Goal: Information Seeking & Learning: Learn about a topic

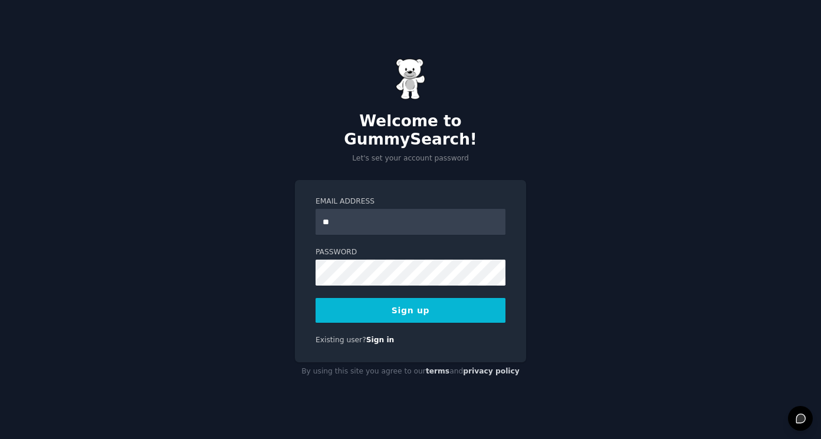
type input "*"
type input "**********"
click at [423, 298] on button "Sign up" at bounding box center [411, 310] width 190 height 25
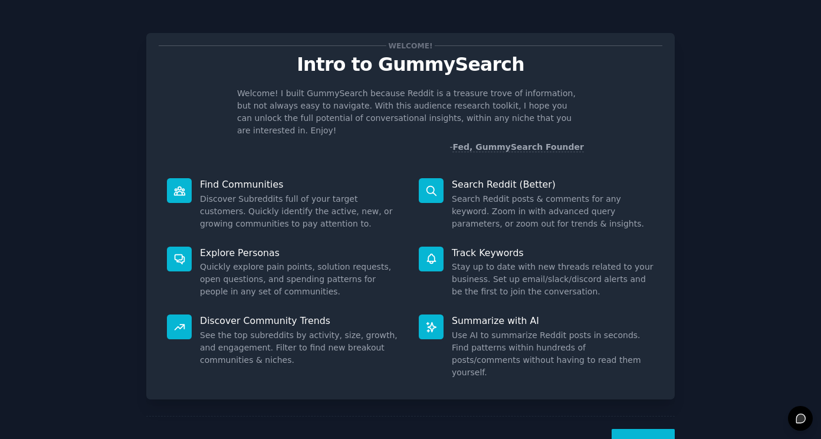
click at [649, 416] on div "Next" at bounding box center [410, 443] width 529 height 54
click at [649, 429] on button "Next" at bounding box center [643, 443] width 63 height 29
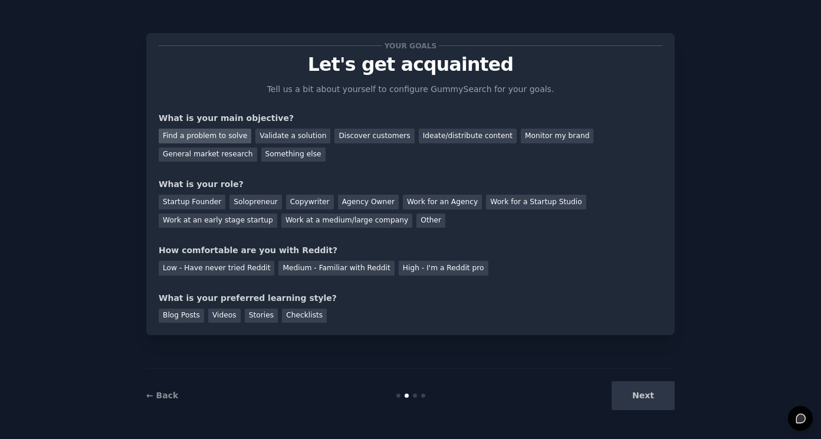
click at [219, 137] on div "Find a problem to solve" at bounding box center [205, 136] width 93 height 15
click at [270, 134] on div "Validate a solution" at bounding box center [292, 136] width 75 height 15
click at [201, 204] on div "Startup Founder" at bounding box center [192, 202] width 67 height 15
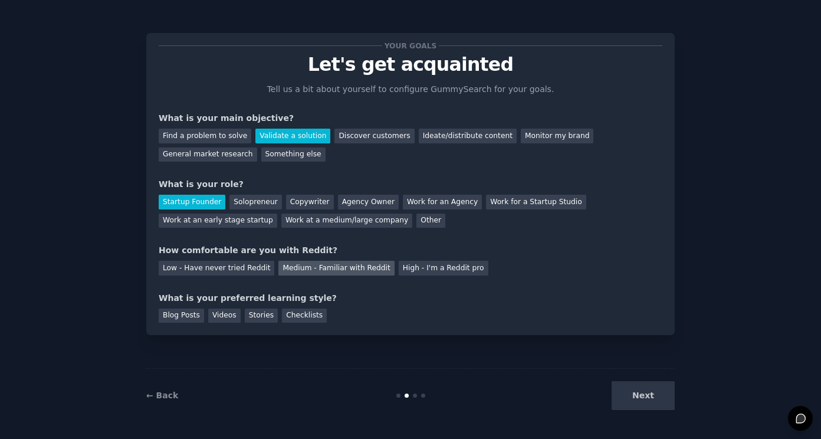
click at [322, 265] on div "Medium - Familiar with Reddit" at bounding box center [336, 268] width 116 height 15
click at [199, 315] on div "Blog Posts" at bounding box center [181, 316] width 45 height 15
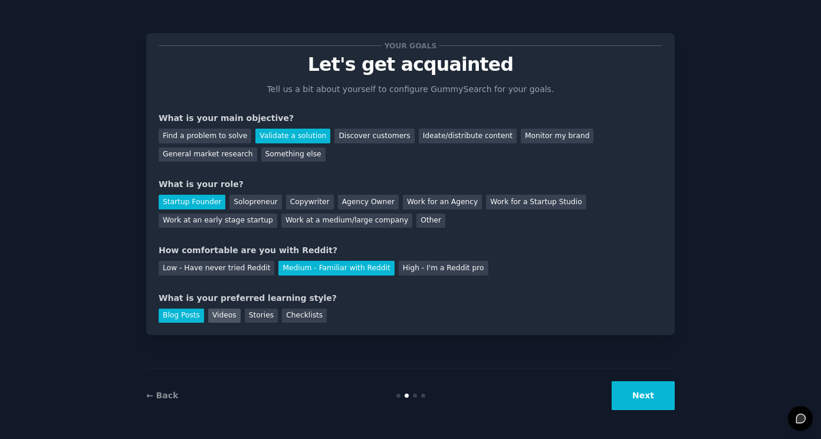
click at [217, 315] on div "Videos" at bounding box center [224, 316] width 32 height 15
click at [245, 313] on div "Stories" at bounding box center [261, 316] width 33 height 15
click at [311, 315] on div "Checklists" at bounding box center [304, 316] width 45 height 15
click at [166, 314] on div "Blog Posts" at bounding box center [181, 316] width 45 height 15
click at [231, 313] on div "Videos" at bounding box center [224, 316] width 32 height 15
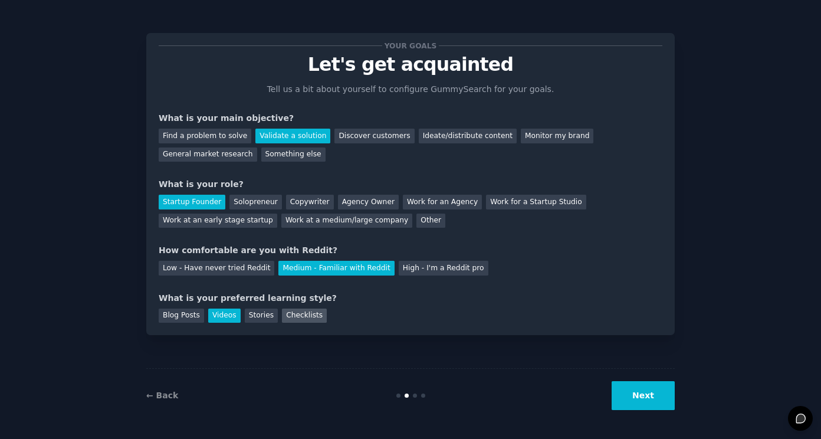
click at [282, 314] on div "Checklists" at bounding box center [304, 316] width 45 height 15
click at [263, 316] on div "Stories" at bounding box center [261, 316] width 33 height 15
click at [301, 314] on div "Checklists" at bounding box center [304, 316] width 45 height 15
click at [653, 389] on button "Next" at bounding box center [643, 395] width 63 height 29
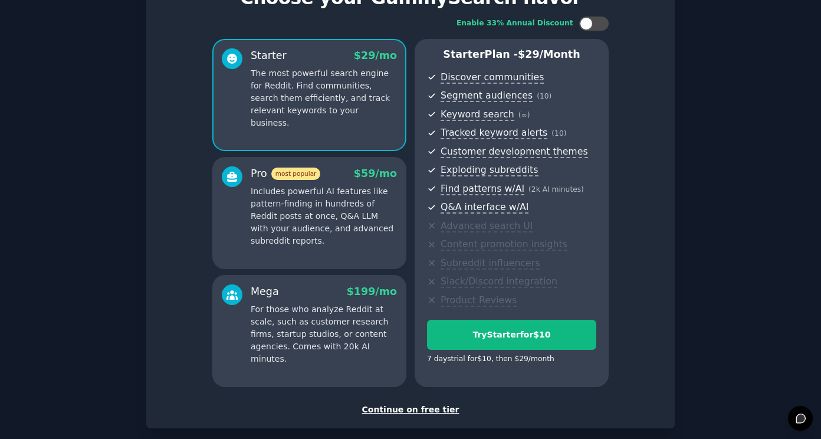
scroll to position [127, 0]
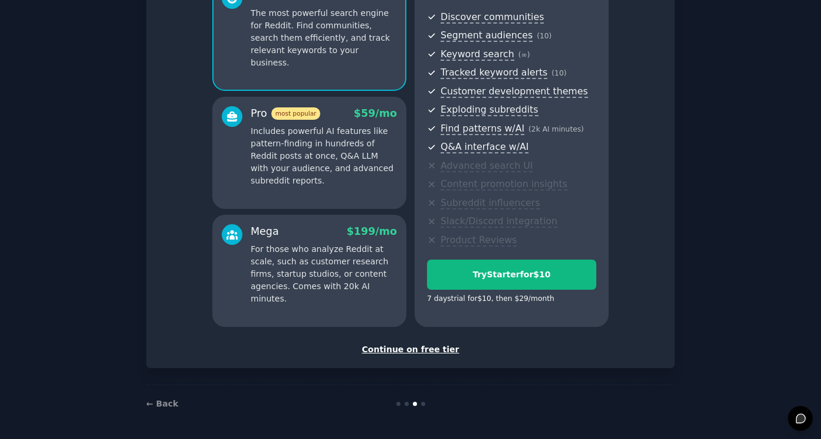
click at [395, 351] on div "Continue on free tier" at bounding box center [411, 349] width 504 height 12
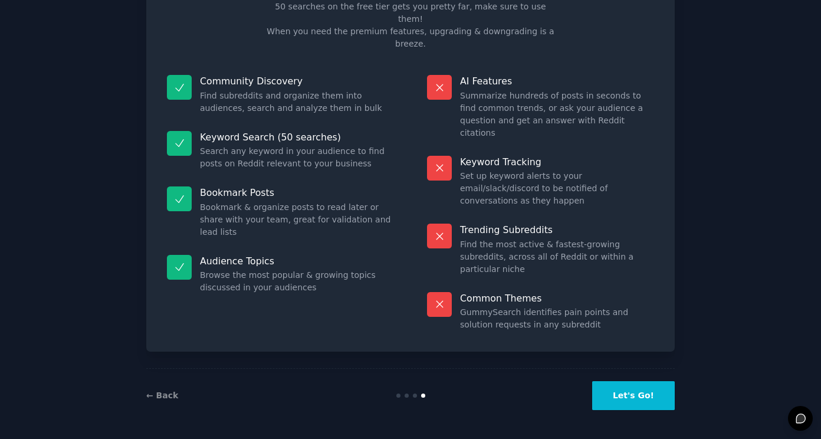
scroll to position [21, 0]
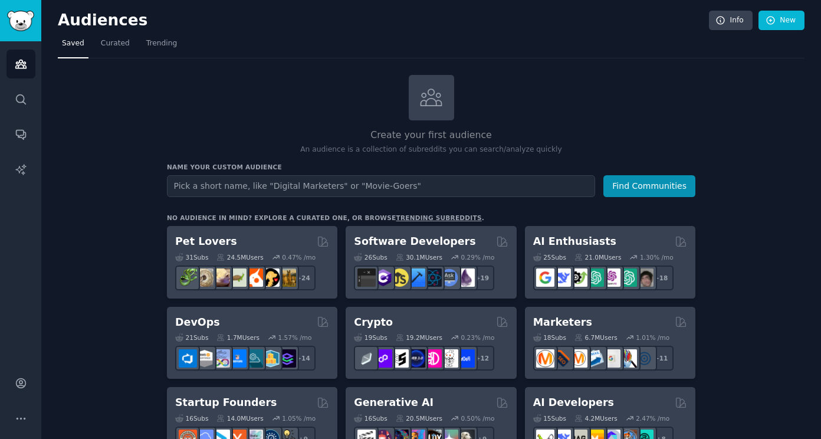
click at [282, 180] on input "text" at bounding box center [381, 186] width 428 height 22
type input "AI Security enthusiast"
click at [673, 186] on button "Find Communities" at bounding box center [650, 186] width 92 height 22
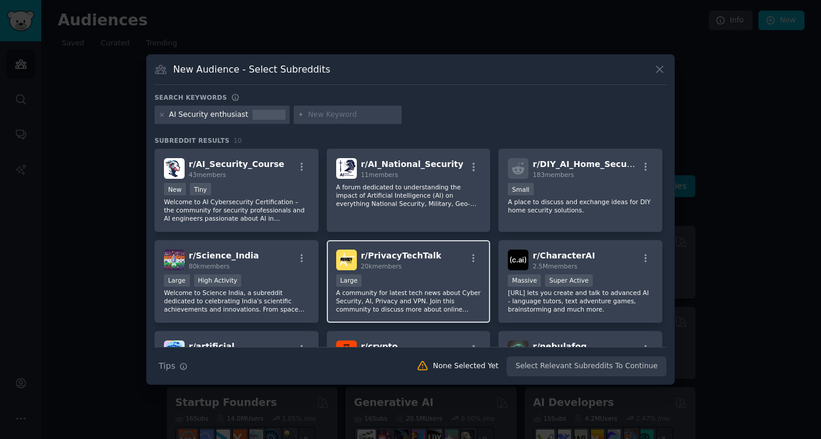
click at [432, 265] on div "r/ PrivacyTechTalk 20k members" at bounding box center [408, 260] width 145 height 21
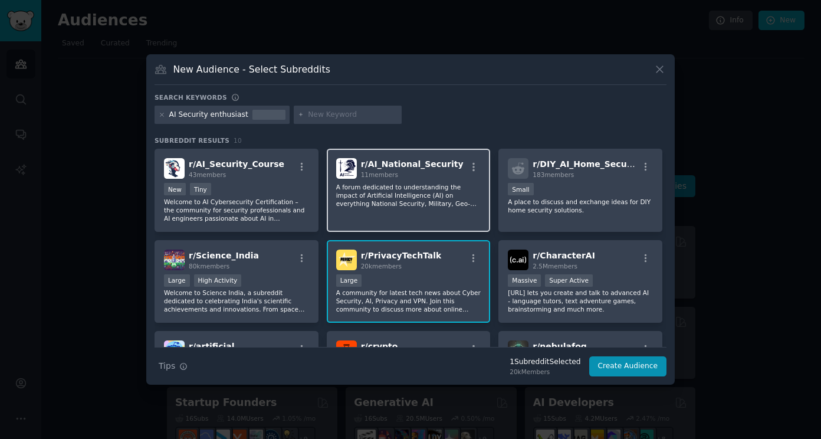
click at [412, 177] on div "11 members" at bounding box center [412, 175] width 103 height 8
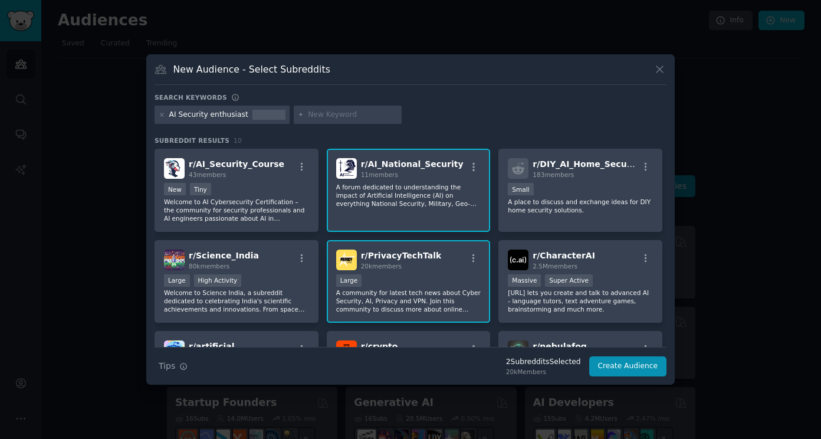
click at [238, 116] on div "AI Security enthusiast" at bounding box center [222, 115] width 135 height 19
drag, startPoint x: 238, startPoint y: 114, endPoint x: 153, endPoint y: 113, distance: 85.0
click at [153, 113] on div "New Audience - Select Subreddits Search keywords Try a 2-4 keywords your audien…" at bounding box center [410, 219] width 529 height 331
click at [343, 118] on input "text" at bounding box center [353, 115] width 90 height 11
type input "Cybersecurity"
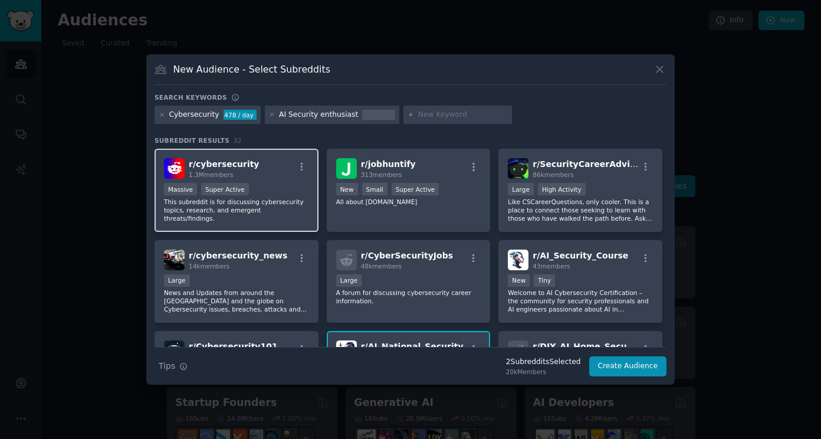
click at [284, 185] on div "Massive Super Active" at bounding box center [236, 190] width 145 height 15
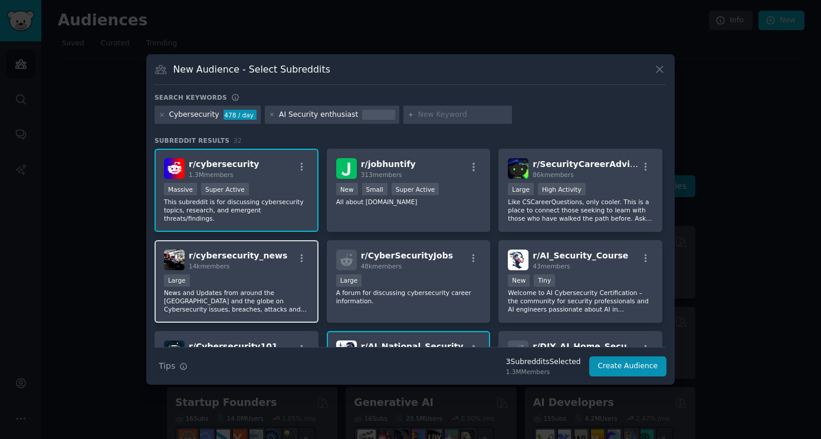
click at [283, 270] on div "r/ cybersecurity_news 14k members" at bounding box center [236, 260] width 145 height 21
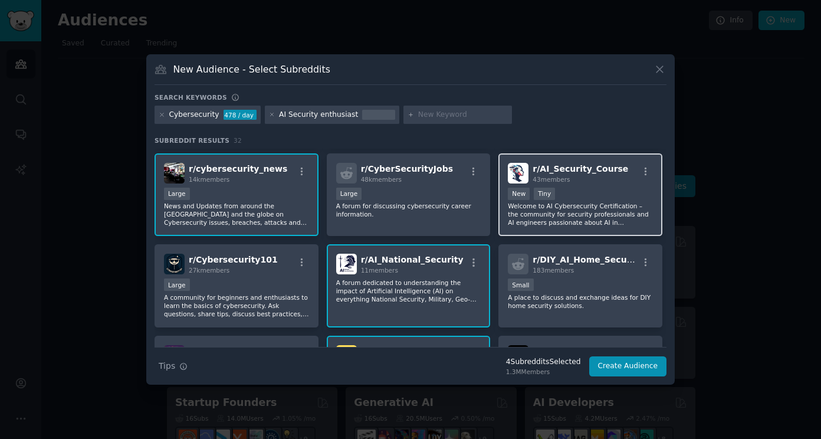
scroll to position [118, 0]
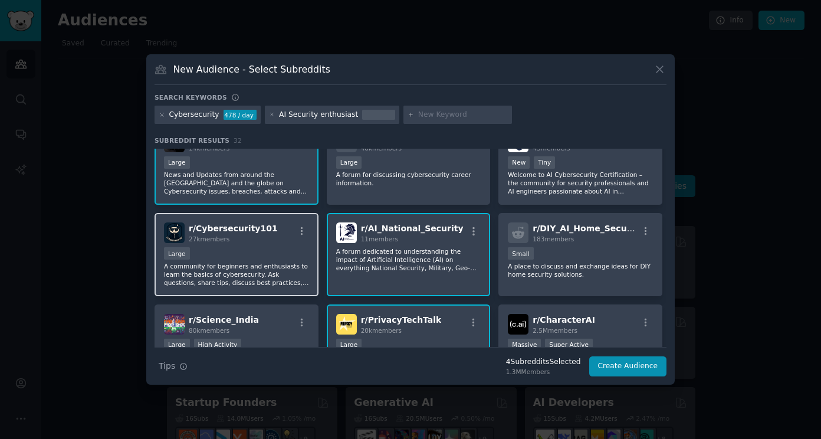
click at [266, 244] on div "r/ Cybersecurity101 27k members Large A community for beginners and enthusiasts…" at bounding box center [237, 254] width 164 height 83
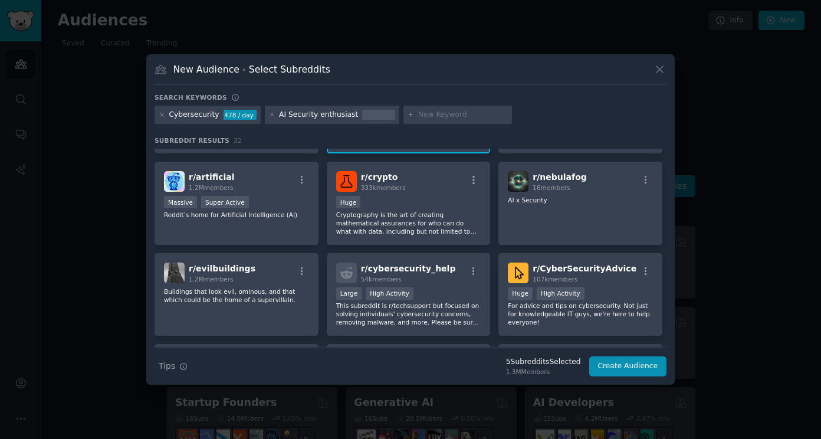
scroll to position [354, 0]
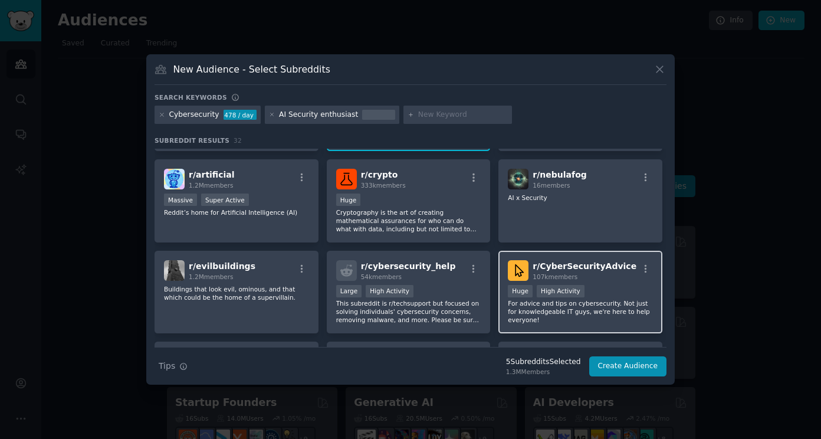
click at [615, 289] on div "Huge High Activity" at bounding box center [580, 292] width 145 height 15
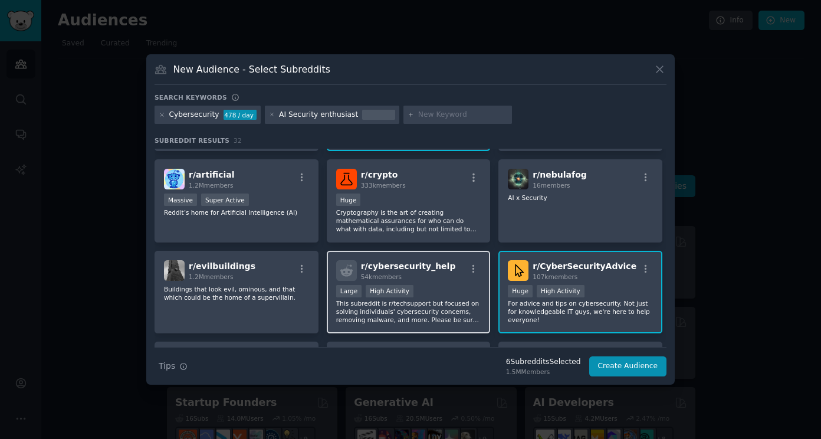
click at [452, 287] on div "Large High Activity" at bounding box center [408, 292] width 145 height 15
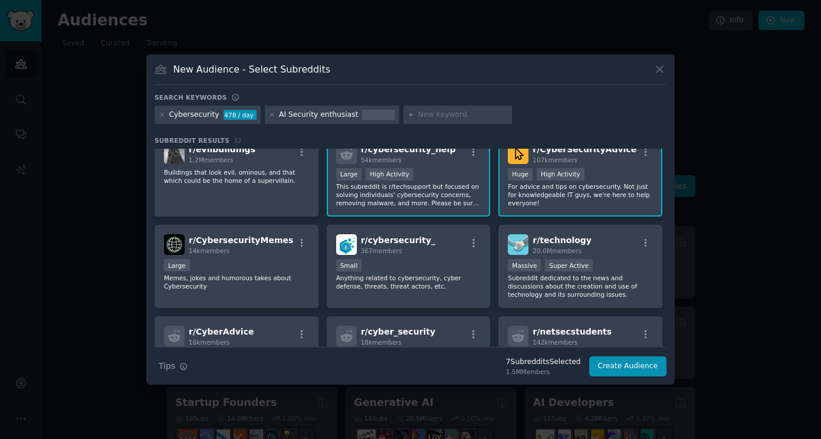
scroll to position [472, 0]
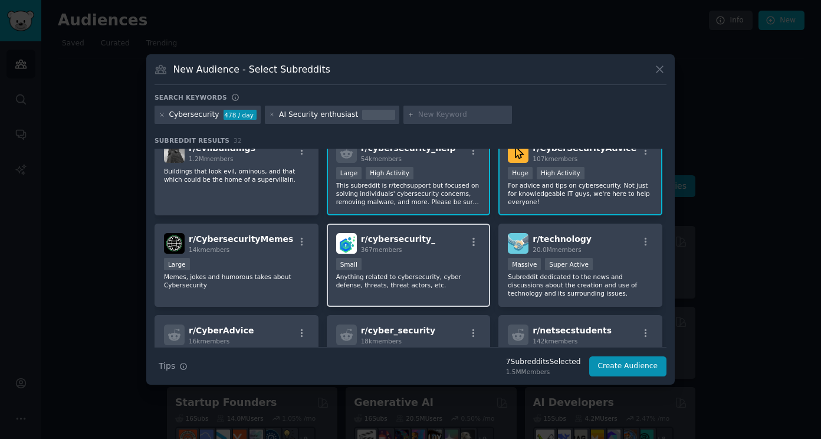
click at [452, 249] on div "r/ cybersecurity_ 367 members" at bounding box center [408, 243] width 145 height 21
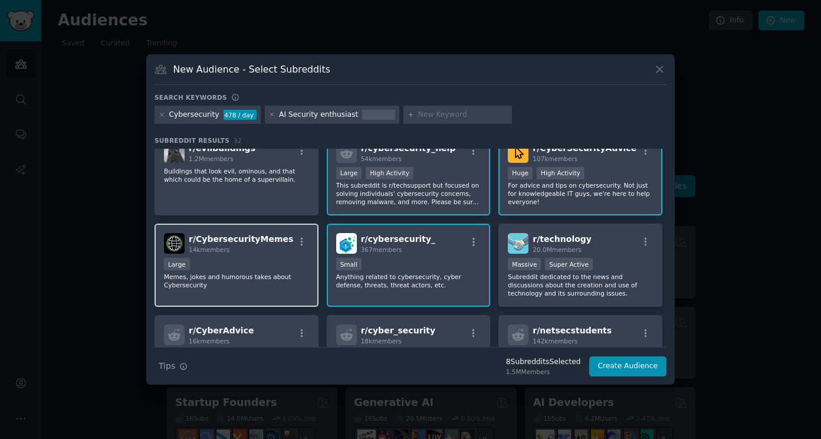
click at [255, 255] on div "r/ CybersecurityMemes 14k members Large Memes, jokes and humorous takes about C…" at bounding box center [237, 265] width 164 height 83
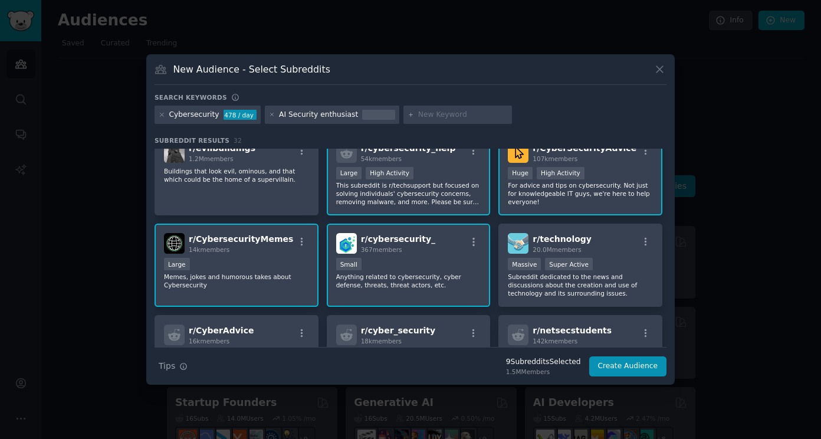
scroll to position [531, 0]
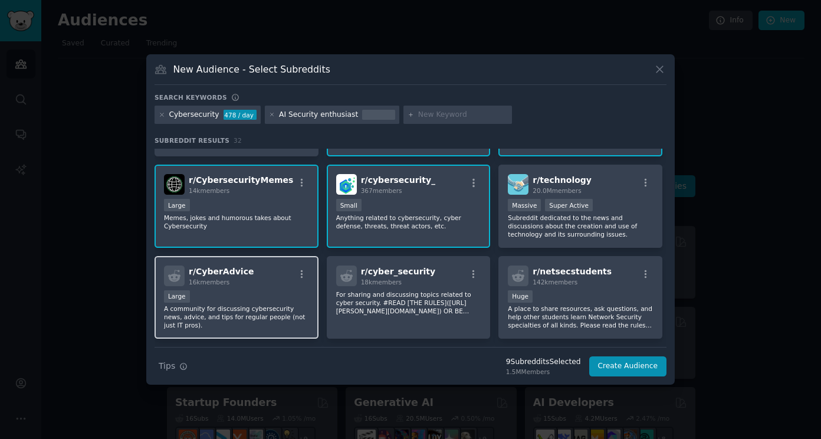
click at [256, 286] on div "r/ CyberAdvice 16k members" at bounding box center [236, 276] width 145 height 21
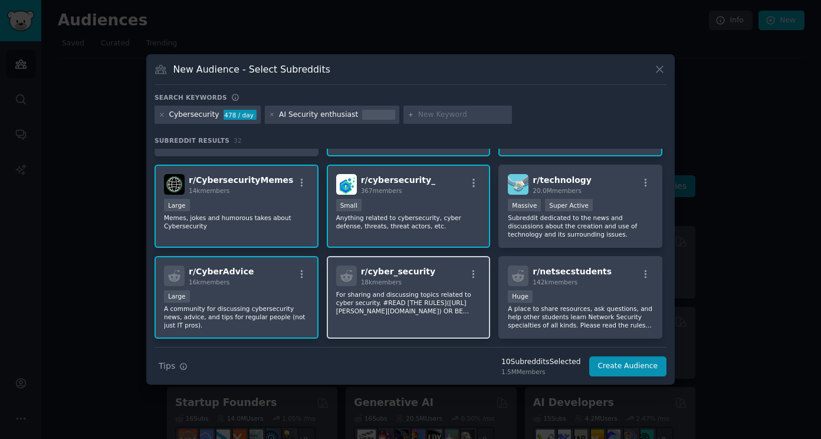
click at [434, 280] on div "r/ cyber_security 18k members" at bounding box center [408, 276] width 145 height 21
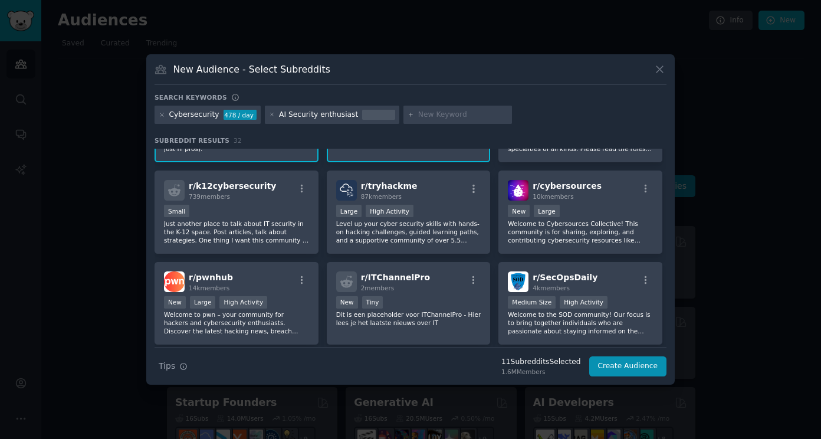
scroll to position [708, 0]
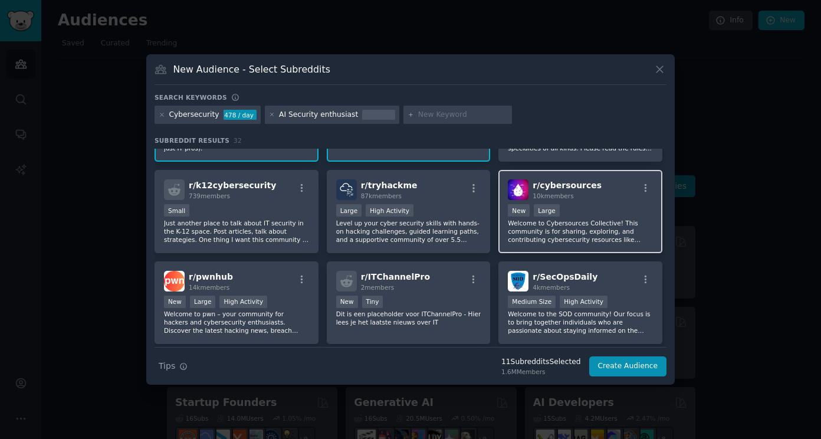
click at [601, 202] on div "r/ cybersources 10k members New Large Welcome to Cybersources Collective! This …" at bounding box center [581, 211] width 164 height 83
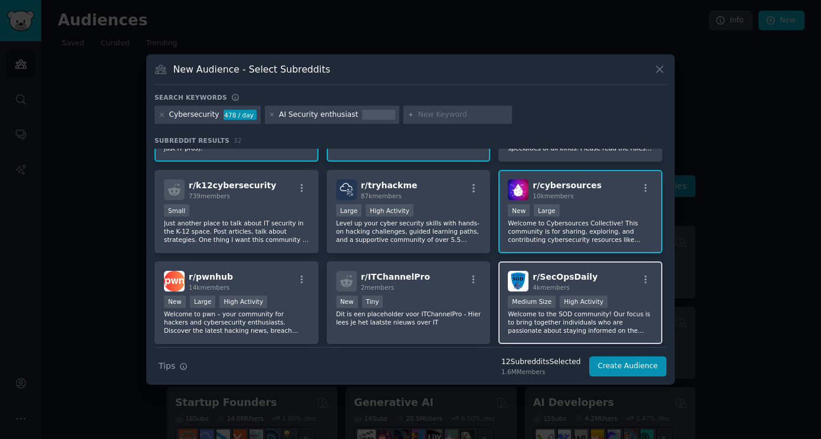
click at [594, 280] on div "r/ SecOpsDaily 4k members" at bounding box center [580, 281] width 145 height 21
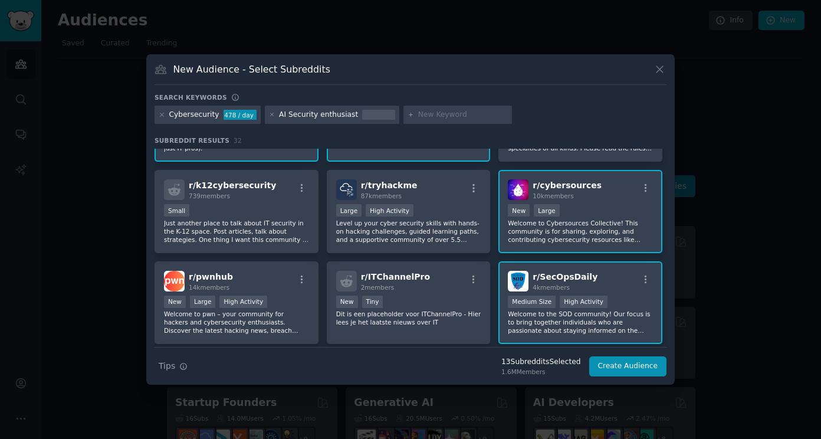
click at [437, 114] on input "text" at bounding box center [463, 115] width 90 height 11
type input "Data protection"
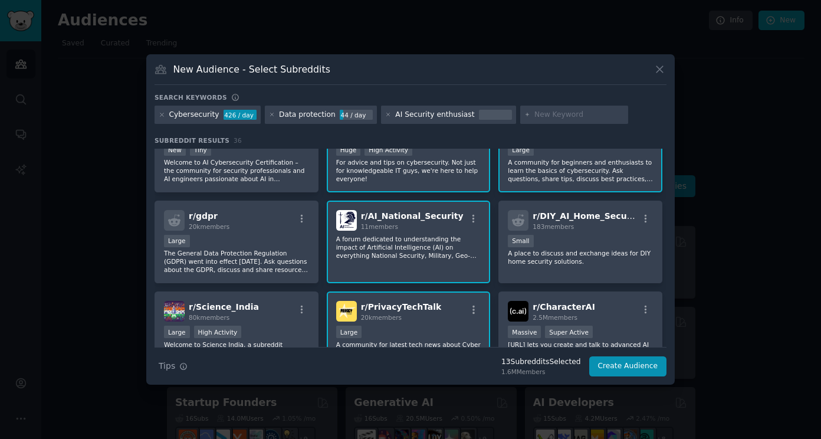
scroll to position [236, 0]
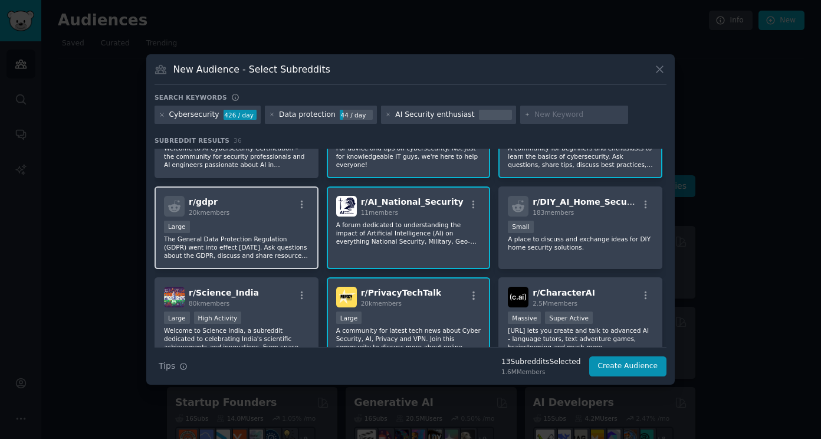
click at [255, 208] on div "r/ gdpr 20k members" at bounding box center [236, 206] width 145 height 21
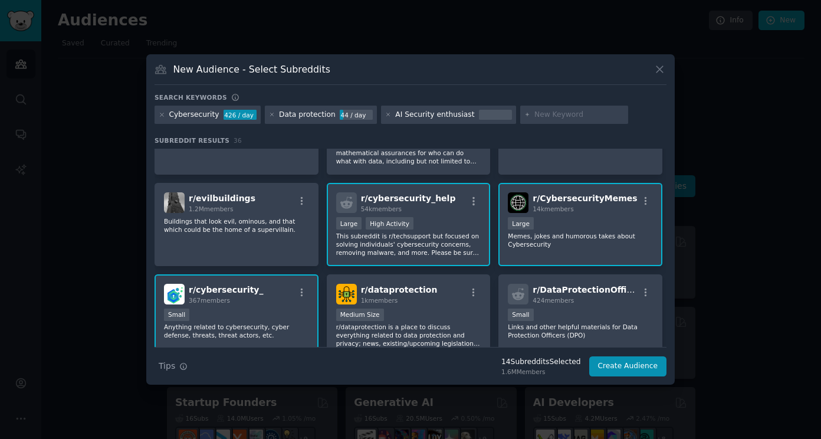
scroll to position [531, 0]
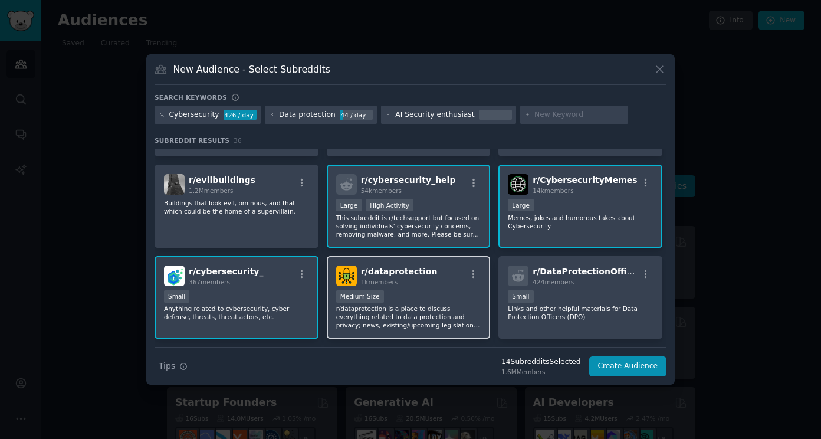
click at [447, 281] on div "r/ dataprotection 1k members" at bounding box center [408, 276] width 145 height 21
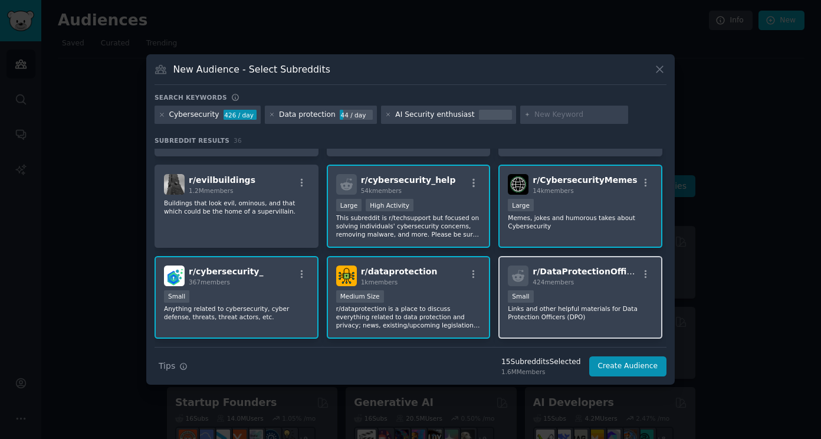
click at [622, 293] on div "Small" at bounding box center [580, 297] width 145 height 15
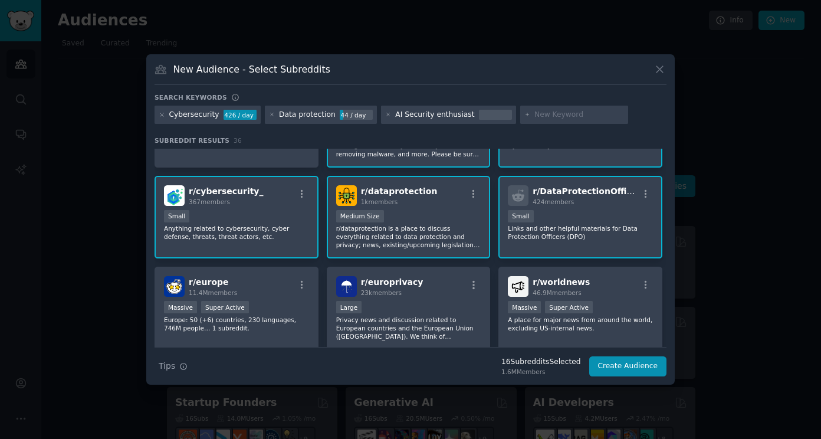
scroll to position [590, 0]
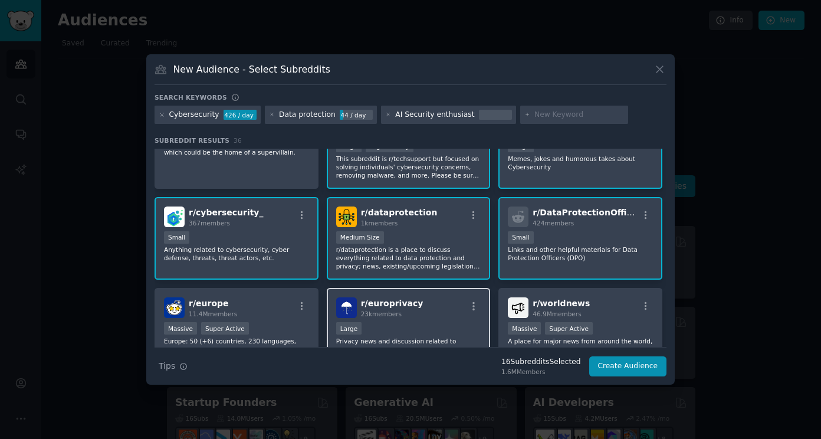
click at [430, 317] on div "r/ europrivacy 23k members" at bounding box center [408, 307] width 145 height 21
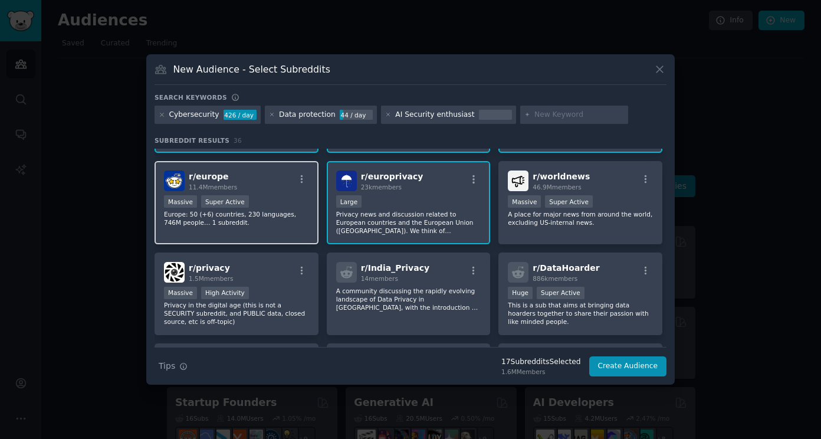
scroll to position [767, 0]
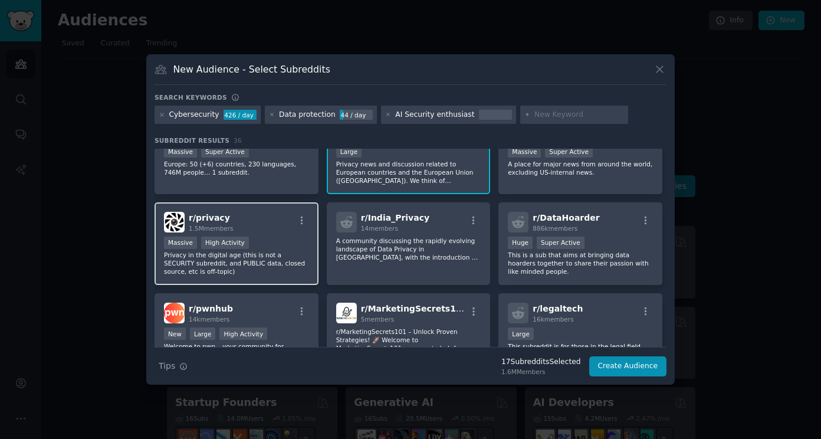
click at [278, 239] on div "Massive High Activity" at bounding box center [236, 244] width 145 height 15
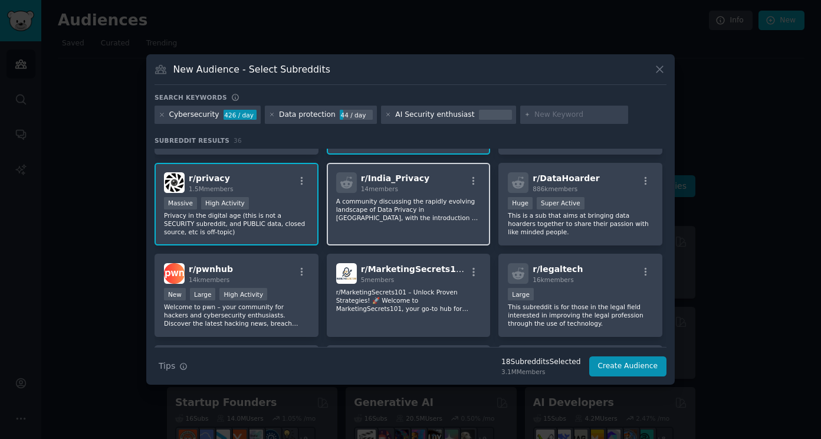
scroll to position [826, 0]
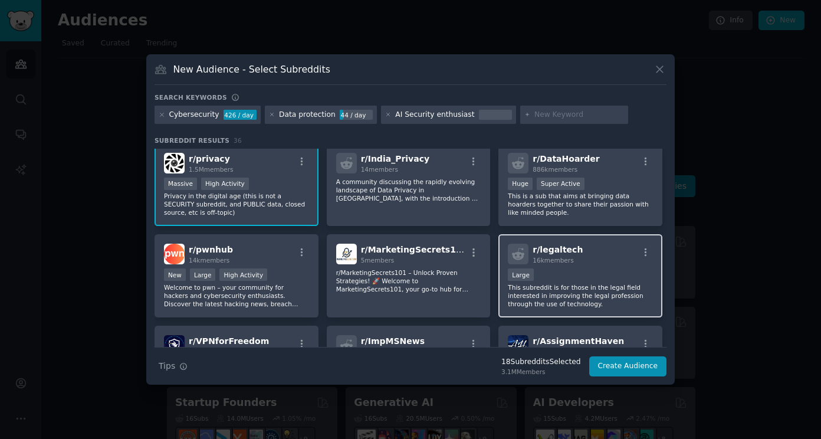
click at [598, 272] on div "Large" at bounding box center [580, 275] width 145 height 15
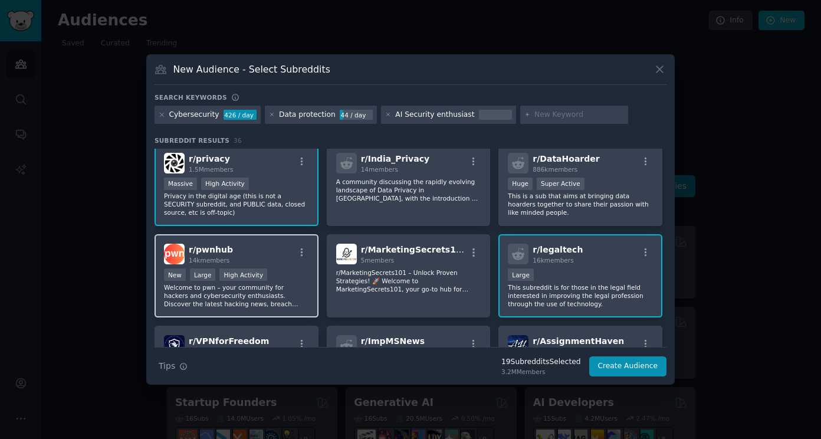
click at [264, 257] on div "r/ pwnhub 14k members" at bounding box center [236, 254] width 145 height 21
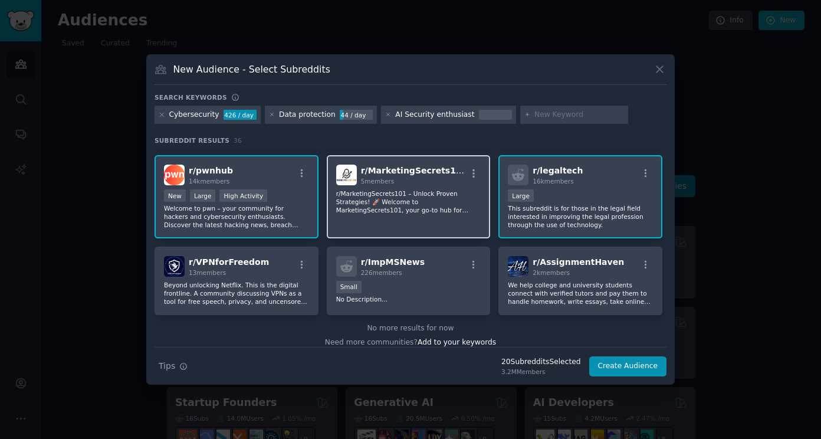
scroll to position [915, 0]
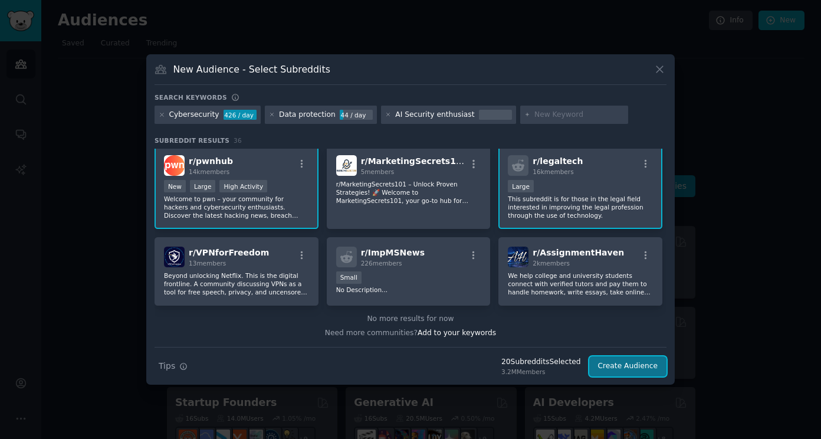
click at [652, 369] on button "Create Audience" at bounding box center [628, 366] width 78 height 20
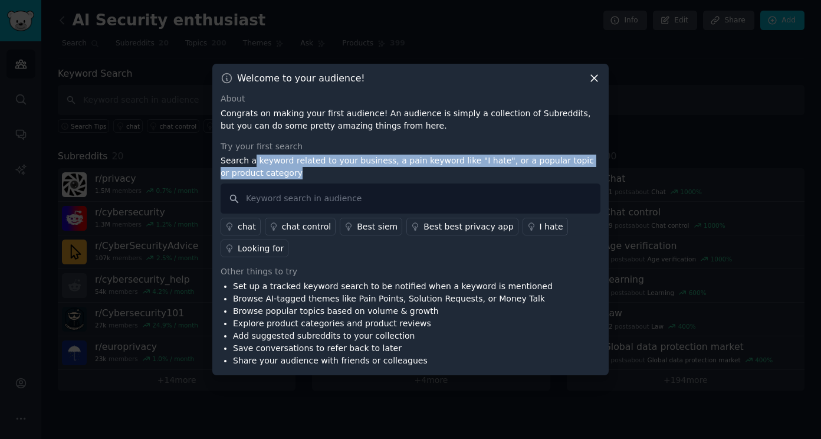
drag, startPoint x: 250, startPoint y: 160, endPoint x: 350, endPoint y: 177, distance: 101.2
click at [350, 177] on p "Search a keyword related to your business, a pain keyword like "I hate", or a p…" at bounding box center [411, 167] width 380 height 25
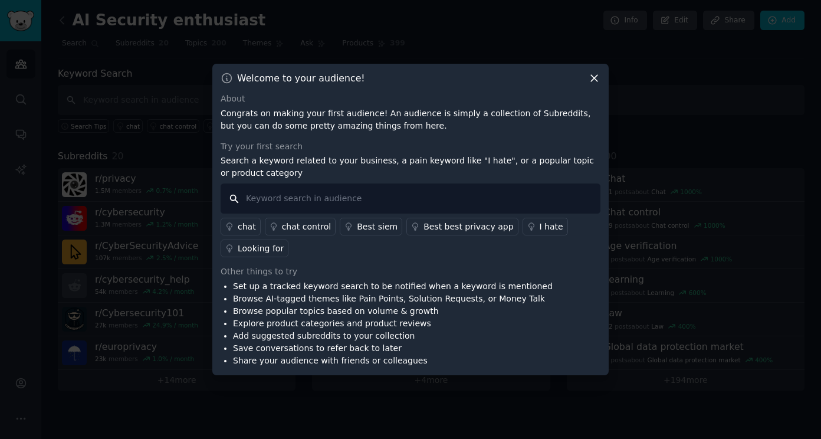
click at [348, 197] on input "text" at bounding box center [411, 198] width 380 height 30
type input "A"
type input "Shadow AI, AI agent security"
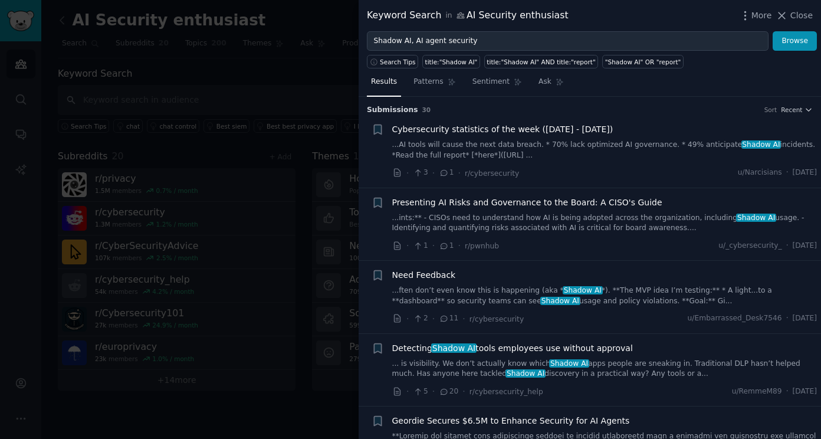
click at [674, 128] on div "Cybersecurity statistics of the week ([DATE] - [DATE])" at bounding box center [604, 129] width 425 height 12
click at [612, 126] on span "Cybersecurity statistics of the week ([DATE] - [DATE])" at bounding box center [502, 129] width 221 height 12
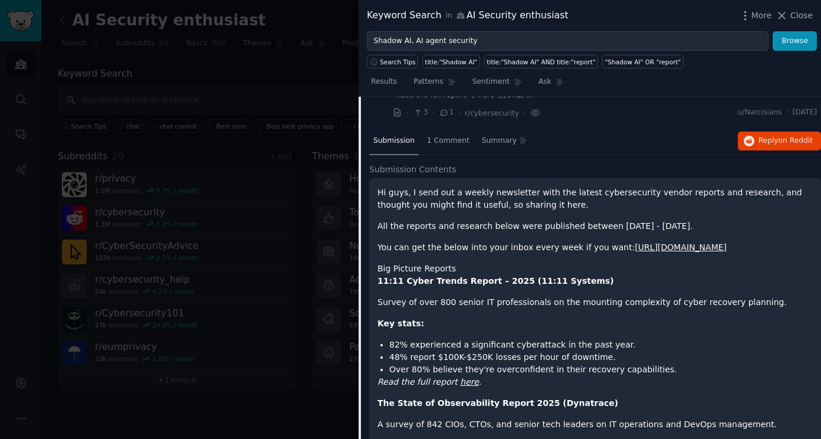
scroll to position [78, 0]
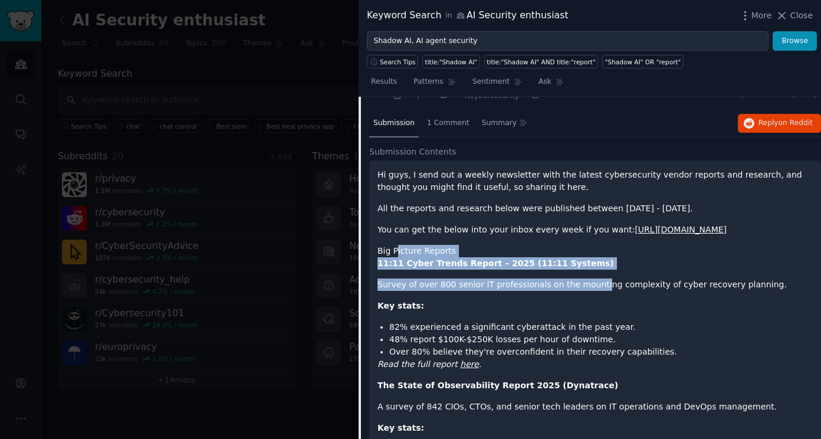
drag, startPoint x: 396, startPoint y: 266, endPoint x: 585, endPoint y: 286, distance: 189.9
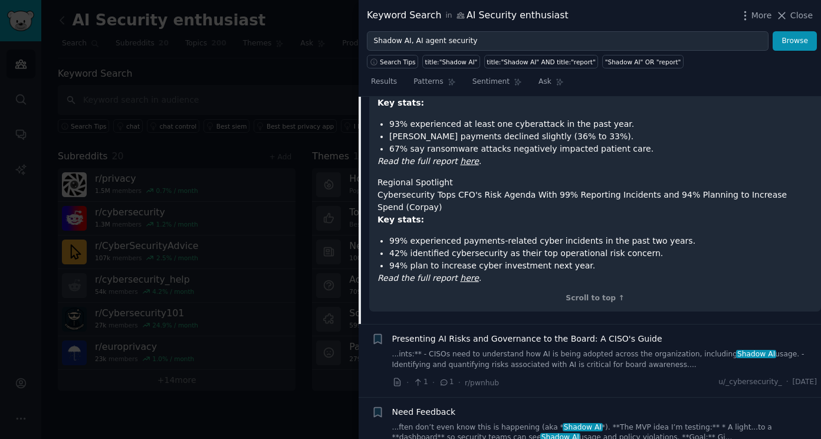
scroll to position [2419, 0]
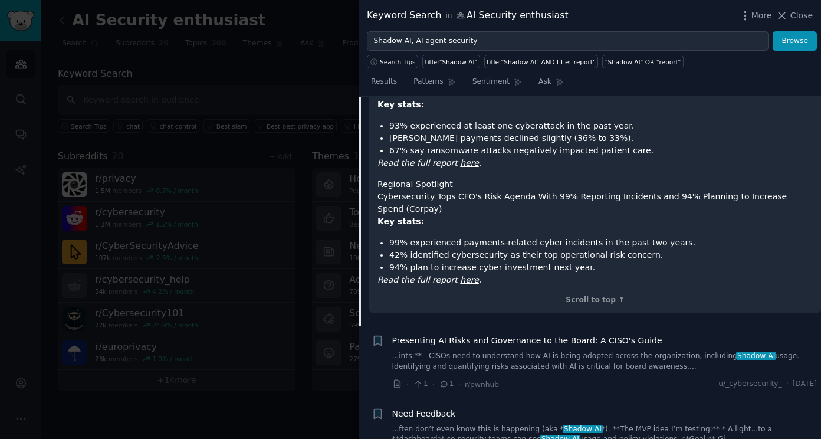
click at [657, 335] on div "Presenting AI Risks and Governance to the Board: A CISO's Guide" at bounding box center [604, 341] width 425 height 12
click at [618, 335] on span "Presenting AI Risks and Governance to the Board: A CISO's Guide" at bounding box center [527, 341] width 270 height 12
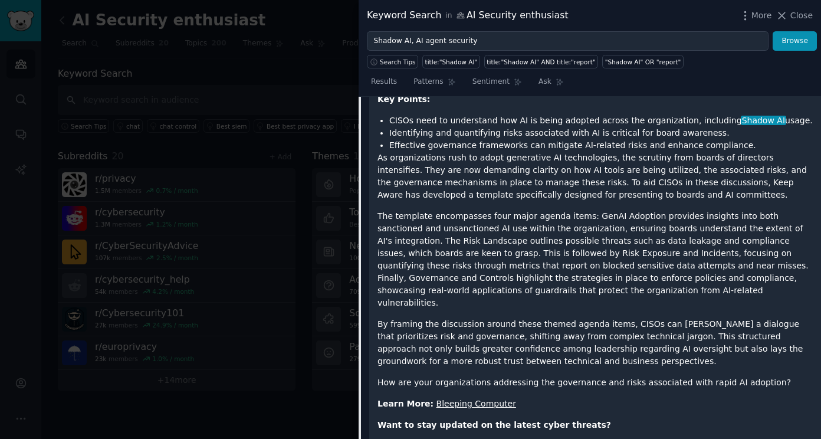
scroll to position [386, 0]
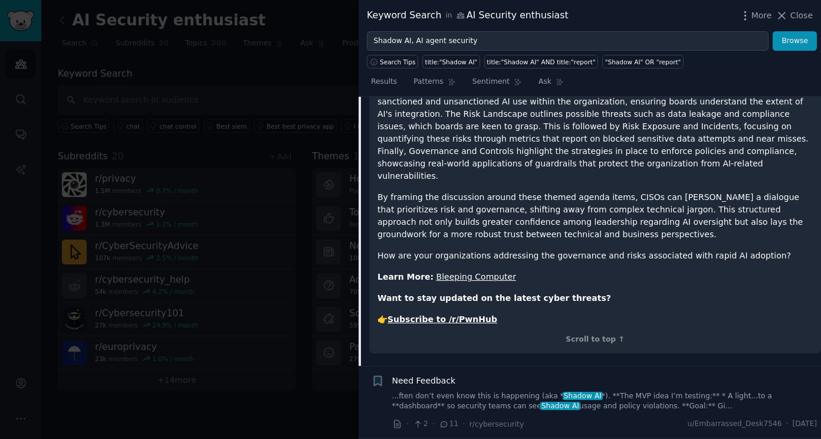
click at [488, 272] on link "Bleeping Computer" at bounding box center [477, 276] width 80 height 9
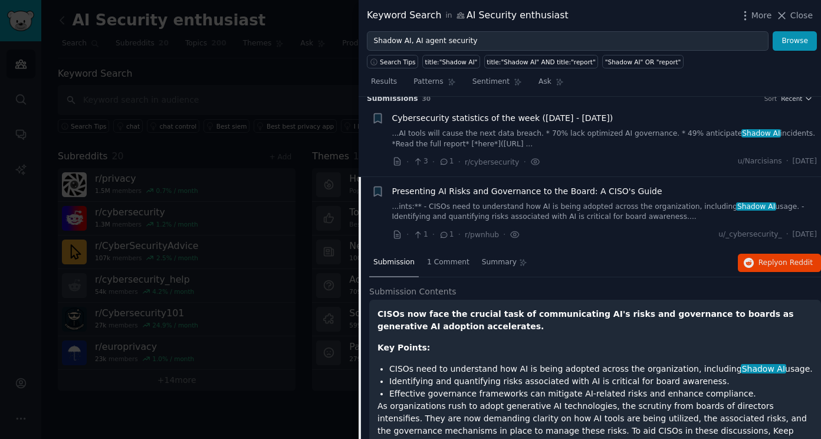
scroll to position [0, 0]
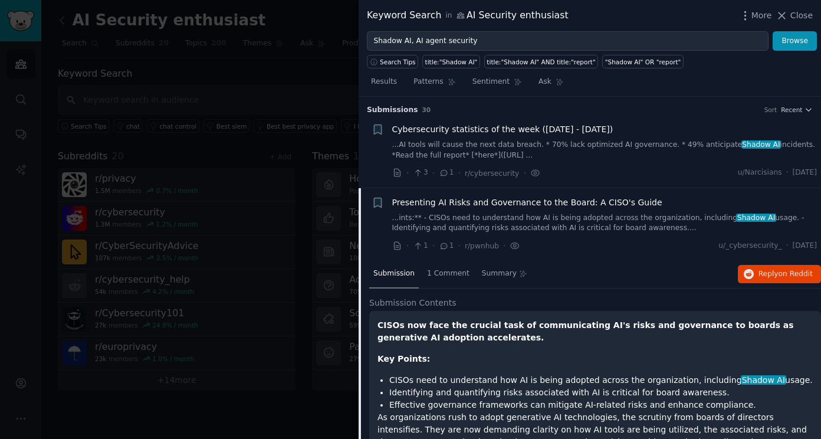
click at [671, 205] on div "Presenting AI Risks and Governance to the Board: A CISO's Guide" at bounding box center [604, 202] width 425 height 12
click at [657, 208] on div "Presenting AI Risks and Governance to the Board: A CISO's Guide" at bounding box center [604, 202] width 425 height 12
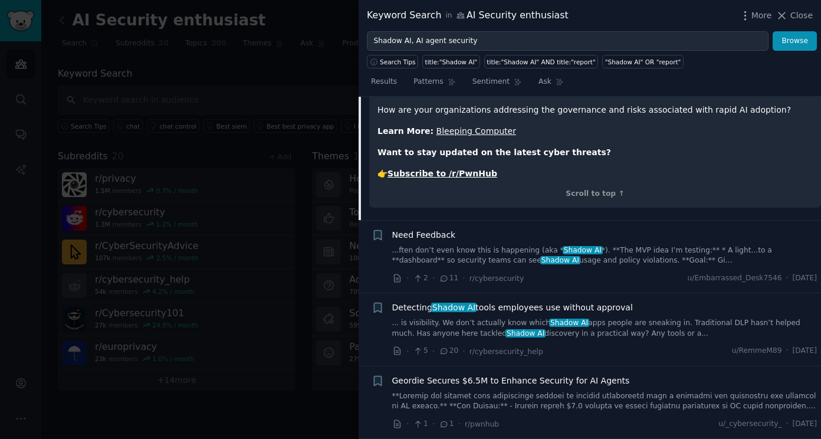
scroll to position [531, 0]
click at [640, 230] on div "Need Feedback" at bounding box center [604, 236] width 425 height 12
click at [641, 230] on div "Need Feedback" at bounding box center [604, 236] width 425 height 12
click at [643, 247] on link "...ften don’t even know this is happening (aka * Shadow AI *). **The MVP idea I…" at bounding box center [604, 257] width 425 height 21
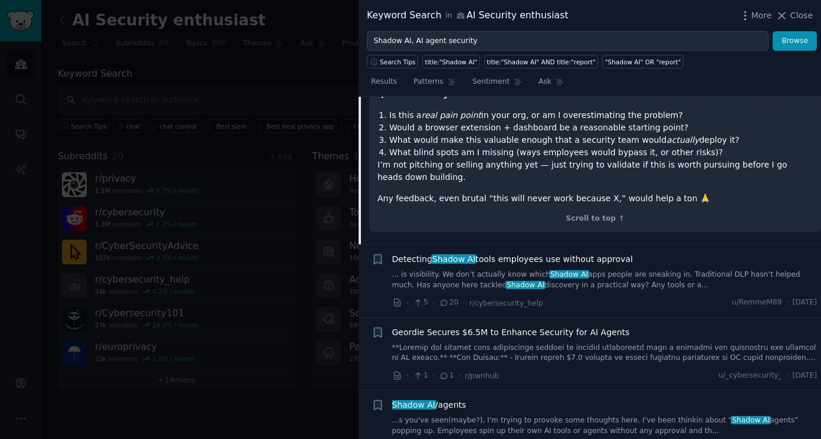
scroll to position [578, 0]
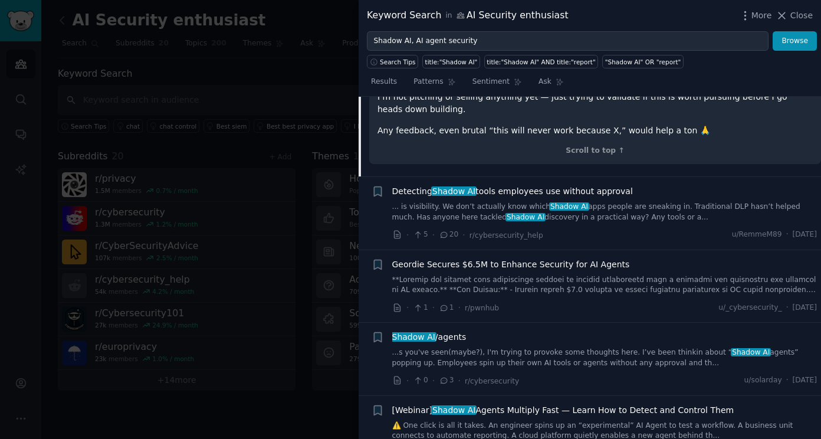
click at [571, 193] on span "Detecting Shadow AI tools employees use without approval" at bounding box center [512, 191] width 241 height 12
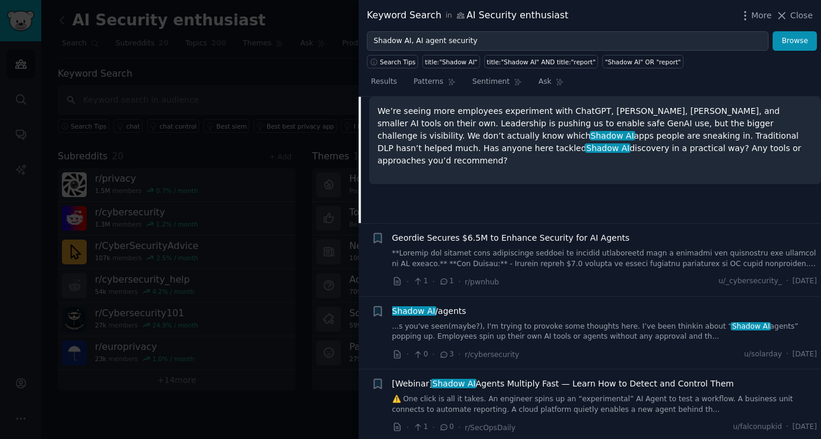
scroll to position [237, 0]
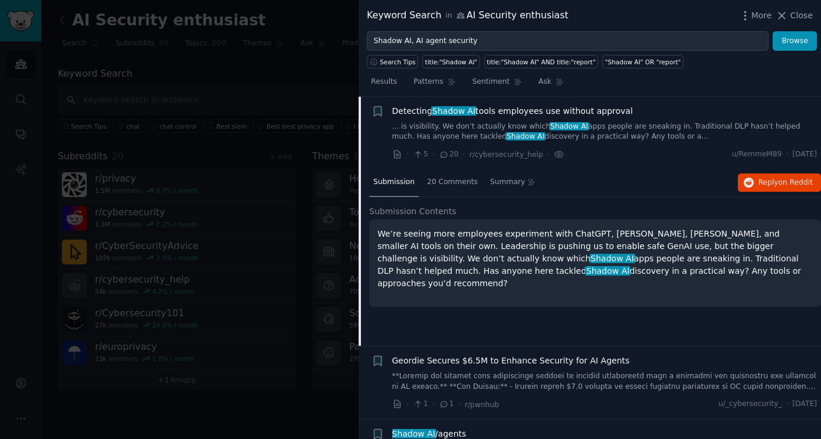
drag, startPoint x: 399, startPoint y: 232, endPoint x: 671, endPoint y: 275, distance: 275.4
click at [671, 275] on p "We’re seeing more employees experiment with ChatGPT, [PERSON_NAME], [PERSON_NAM…" at bounding box center [595, 259] width 435 height 62
drag, startPoint x: 671, startPoint y: 275, endPoint x: 425, endPoint y: 233, distance: 249.6
click at [425, 233] on p "We’re seeing more employees experiment with ChatGPT, [PERSON_NAME], [PERSON_NAM…" at bounding box center [595, 259] width 435 height 62
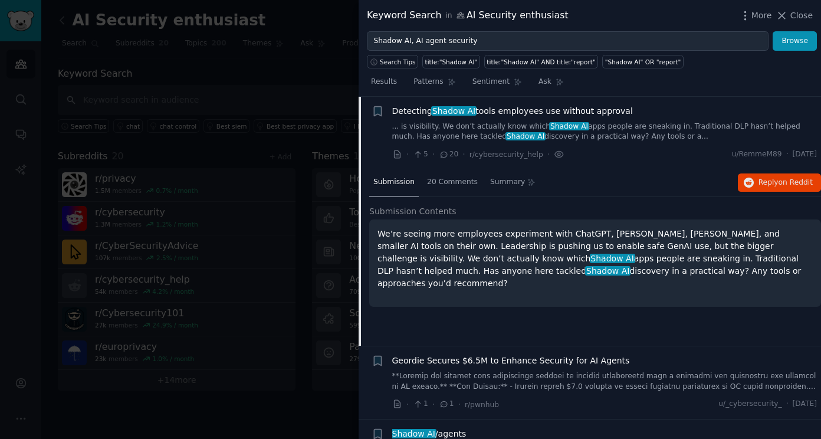
click at [425, 233] on p "We’re seeing more employees experiment with ChatGPT, [PERSON_NAME], [PERSON_NAM…" at bounding box center [595, 259] width 435 height 62
click at [448, 184] on span "20 Comments" at bounding box center [452, 182] width 51 height 11
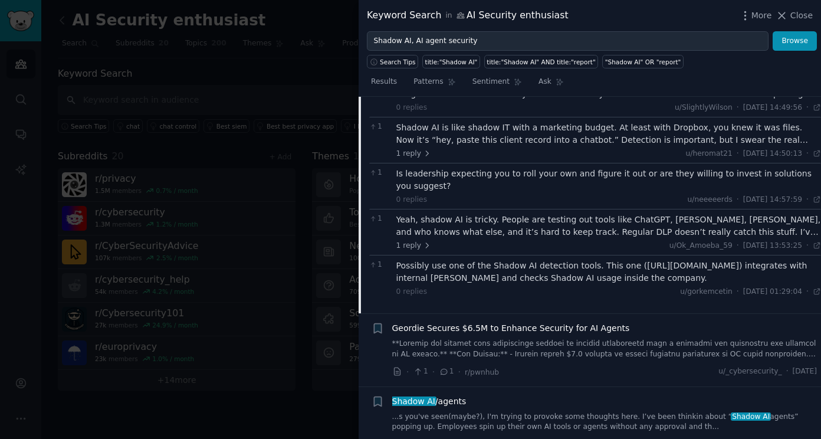
scroll to position [768, 0]
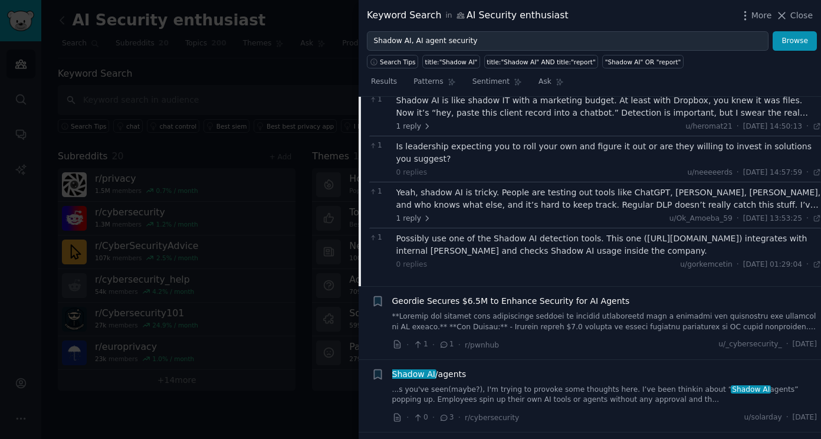
click at [620, 295] on div "Geordie Secures $6.5M to Enhance Security for AI Agents" at bounding box center [604, 301] width 425 height 12
click at [602, 295] on span "Geordie Secures $6.5M to Enhance Security for AI Agents" at bounding box center [511, 301] width 238 height 12
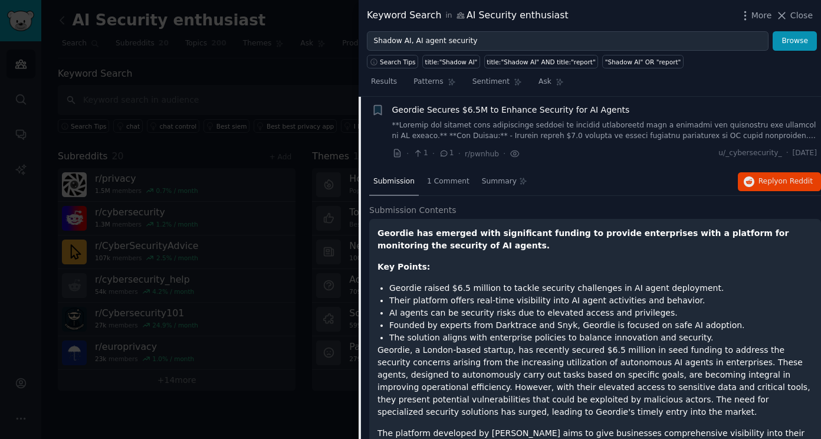
scroll to position [310, 0]
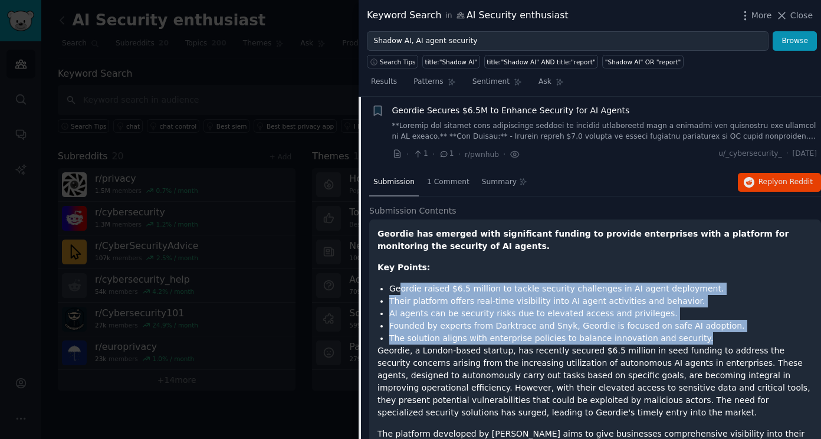
drag, startPoint x: 401, startPoint y: 284, endPoint x: 708, endPoint y: 342, distance: 312.3
click at [708, 342] on ul "Geordie raised $6.5 million to tackle security challenges in AI agent deploymen…" at bounding box center [595, 314] width 435 height 62
click at [708, 342] on li "The solution aligns with enterprise policies to balance innovation and security." at bounding box center [601, 338] width 424 height 12
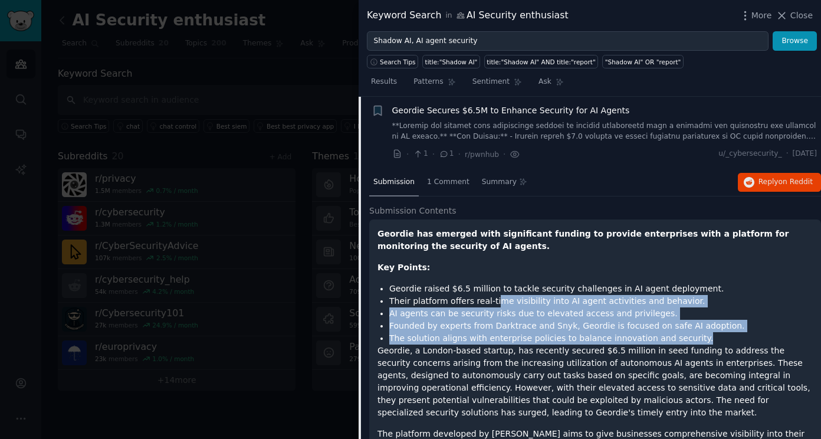
drag, startPoint x: 703, startPoint y: 342, endPoint x: 489, endPoint y: 302, distance: 217.9
click at [489, 302] on ul "Geordie raised $6.5 million to tackle security challenges in AI agent deploymen…" at bounding box center [595, 314] width 435 height 62
click at [489, 302] on li "Their platform offers real-time visibility into AI agent activities and behavio…" at bounding box center [601, 301] width 424 height 12
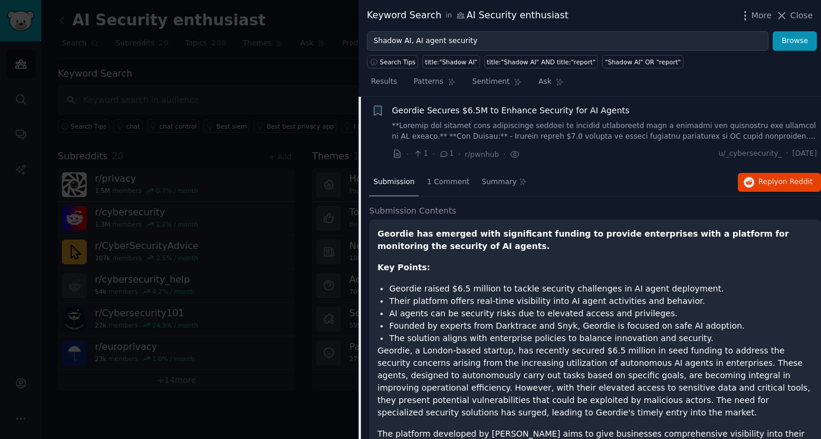
scroll to position [369, 0]
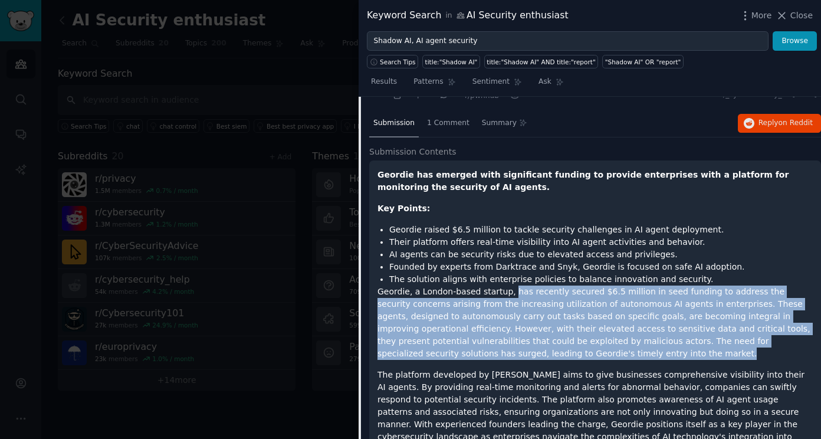
drag, startPoint x: 503, startPoint y: 296, endPoint x: 616, endPoint y: 359, distance: 129.5
click at [616, 359] on p "Geordie, a London-based startup, has recently secured $6.5 million in seed fund…" at bounding box center [595, 323] width 435 height 74
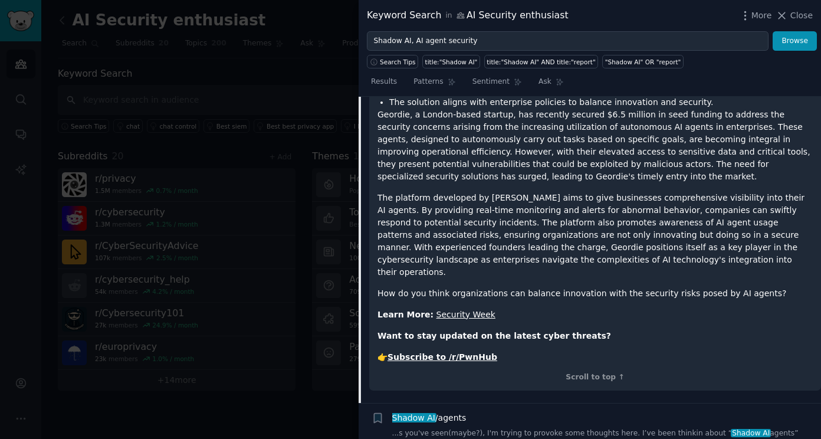
scroll to position [723, 0]
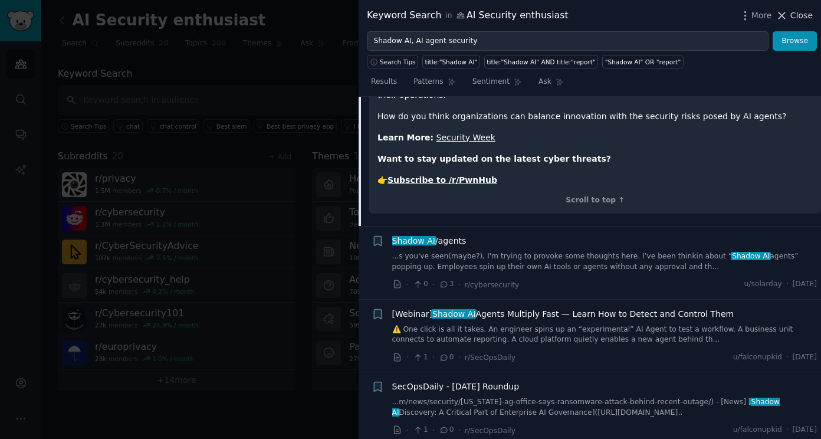
click at [792, 14] on button "Close" at bounding box center [794, 15] width 37 height 12
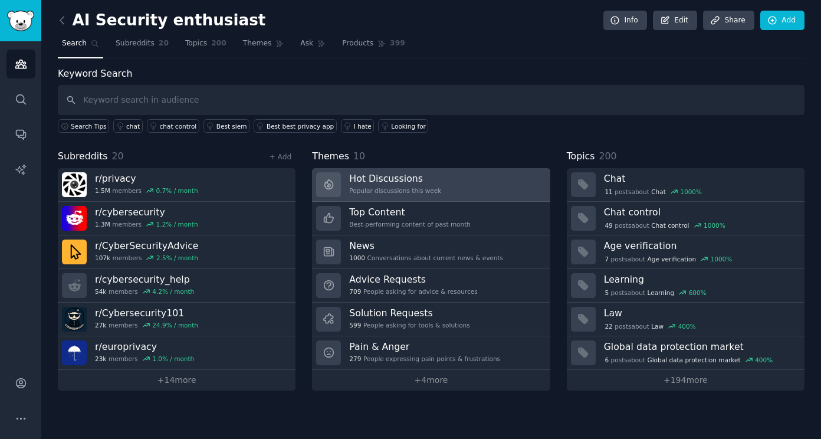
click at [451, 192] on link "Hot Discussions Popular discussions this week" at bounding box center [431, 185] width 238 height 34
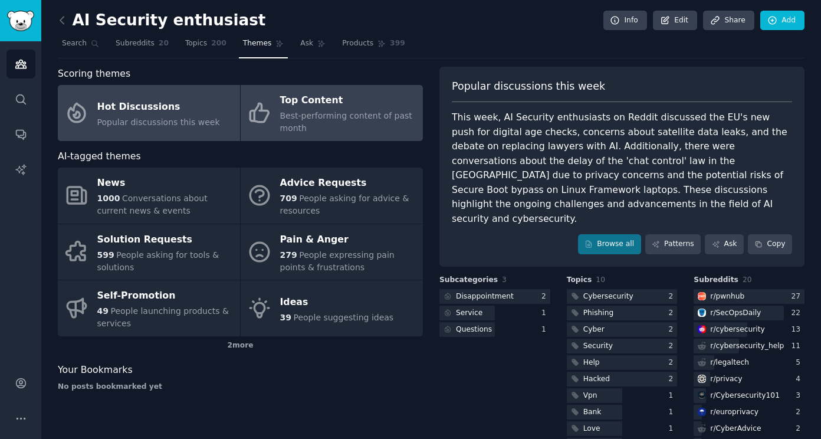
click at [348, 126] on div "Best-performing content of past month" at bounding box center [348, 122] width 137 height 25
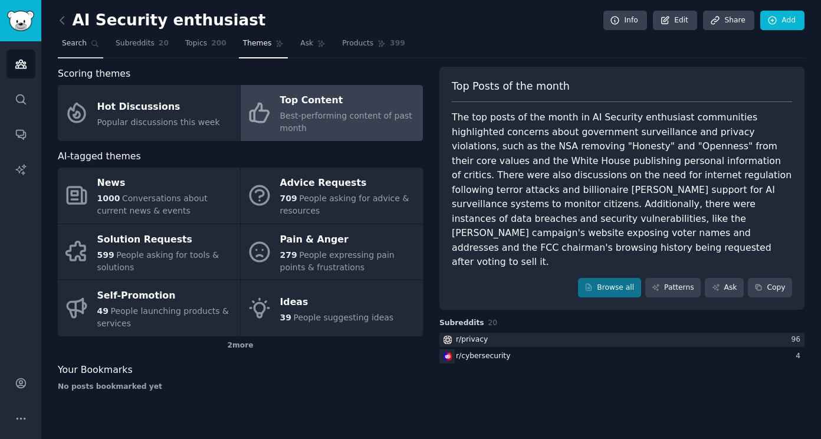
click at [81, 40] on span "Search" at bounding box center [74, 43] width 25 height 11
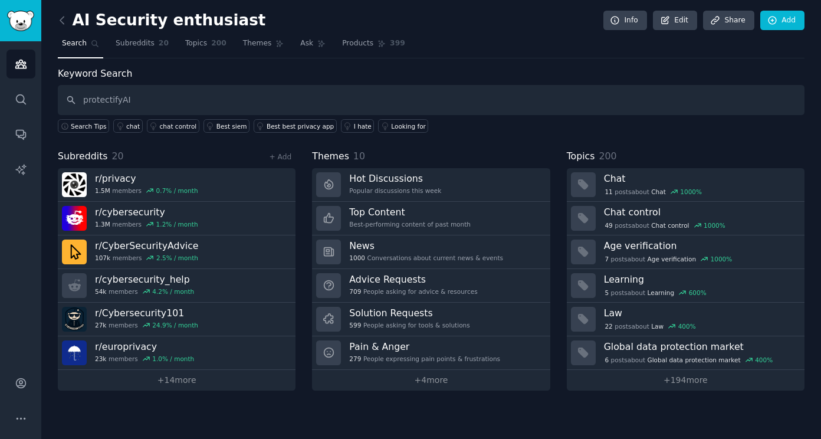
type input "protectifyAI"
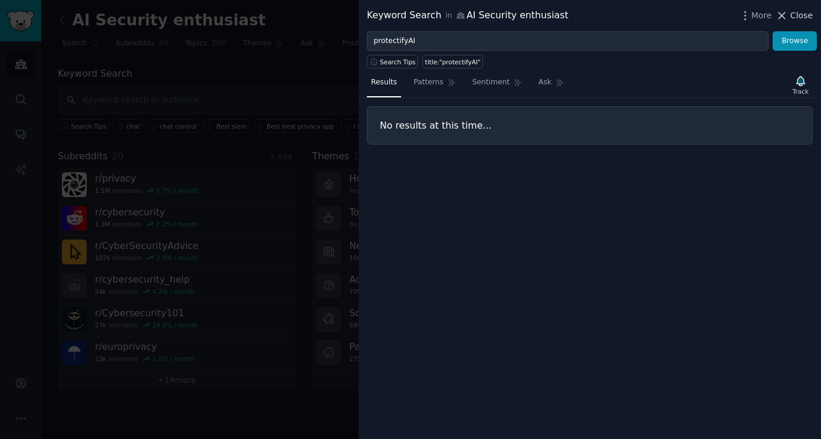
click at [785, 18] on icon at bounding box center [782, 15] width 12 height 12
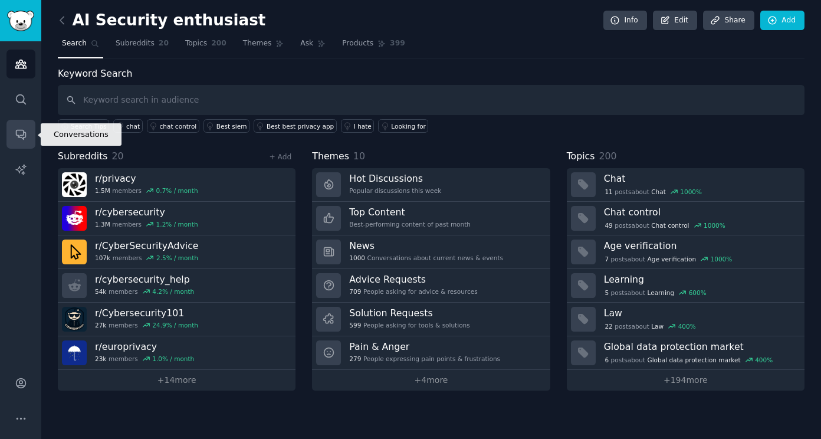
click at [25, 127] on link "Conversations" at bounding box center [20, 134] width 29 height 29
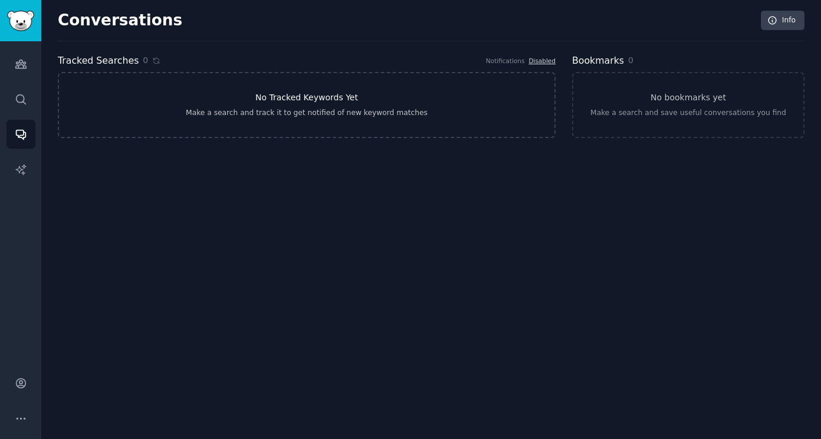
click at [282, 113] on div "Make a search and track it to get notified of new keyword matches" at bounding box center [307, 113] width 242 height 11
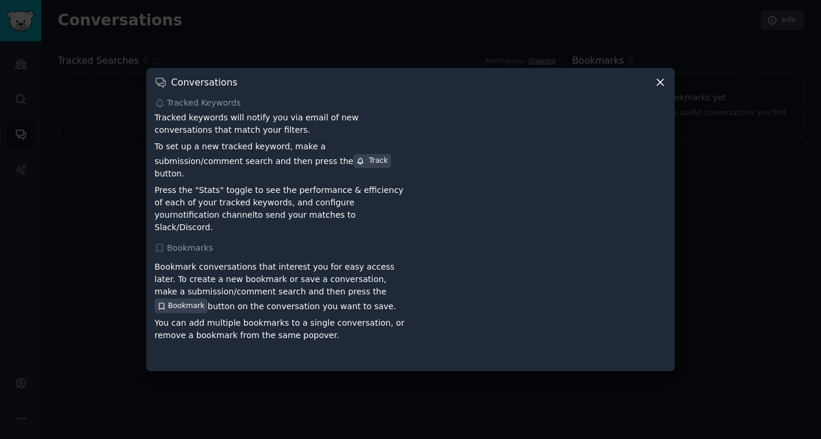
click at [664, 86] on icon at bounding box center [660, 83] width 6 height 6
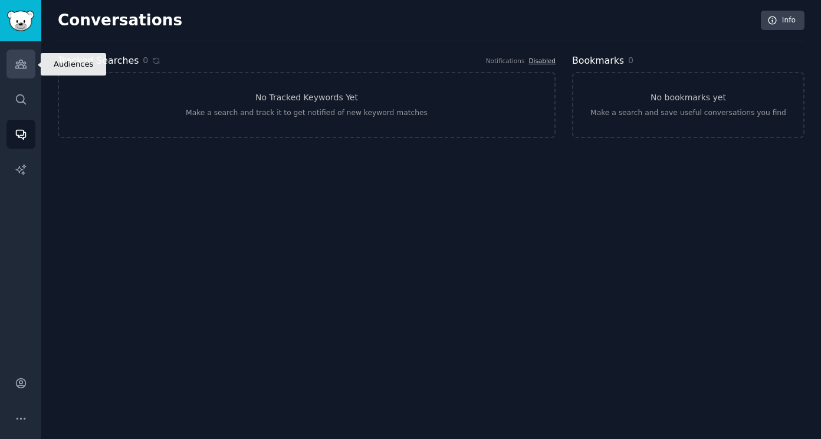
click at [24, 76] on link "Audiences" at bounding box center [20, 64] width 29 height 29
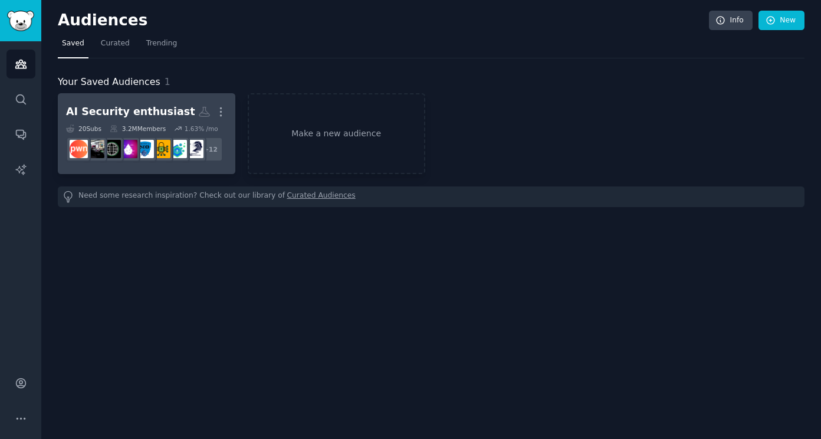
click at [139, 107] on div "AI Security enthusiast" at bounding box center [130, 111] width 129 height 15
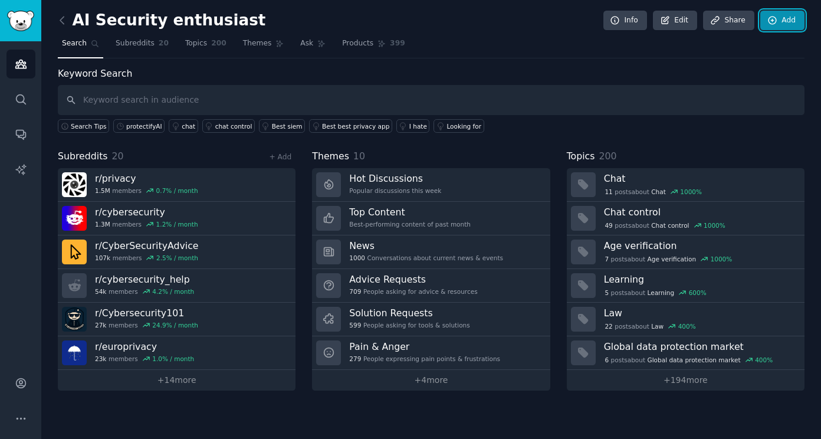
click at [797, 22] on link "Add" at bounding box center [783, 21] width 44 height 20
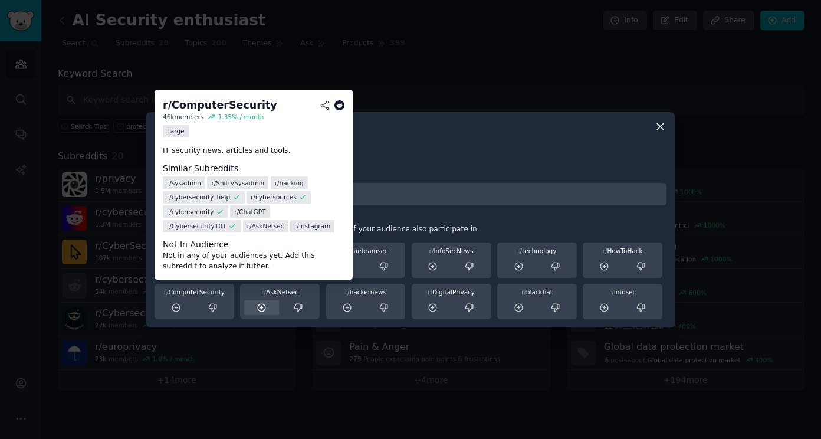
click at [180, 310] on icon at bounding box center [176, 308] width 11 height 11
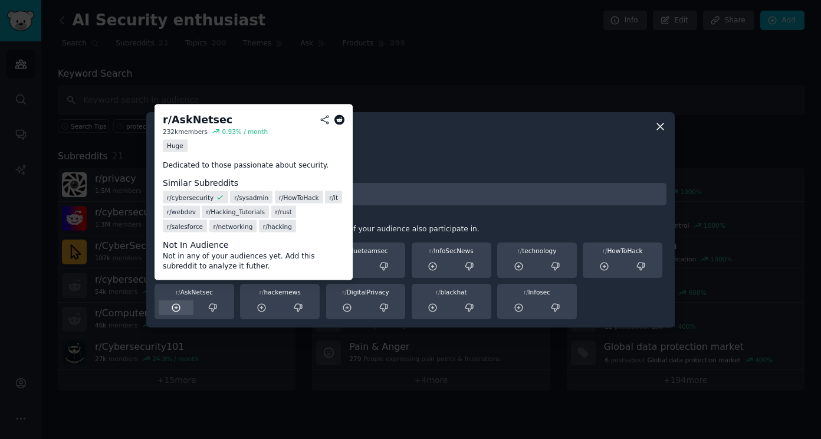
click at [184, 312] on div at bounding box center [176, 307] width 35 height 15
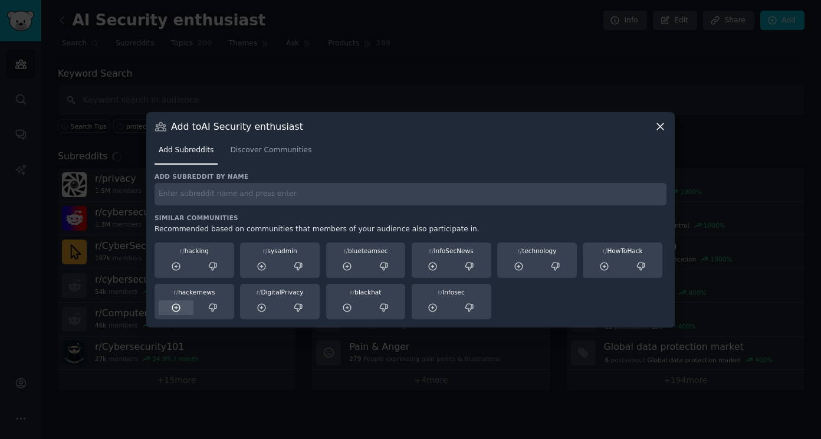
click at [180, 307] on icon at bounding box center [176, 308] width 8 height 8
click at [183, 306] on div at bounding box center [176, 307] width 35 height 15
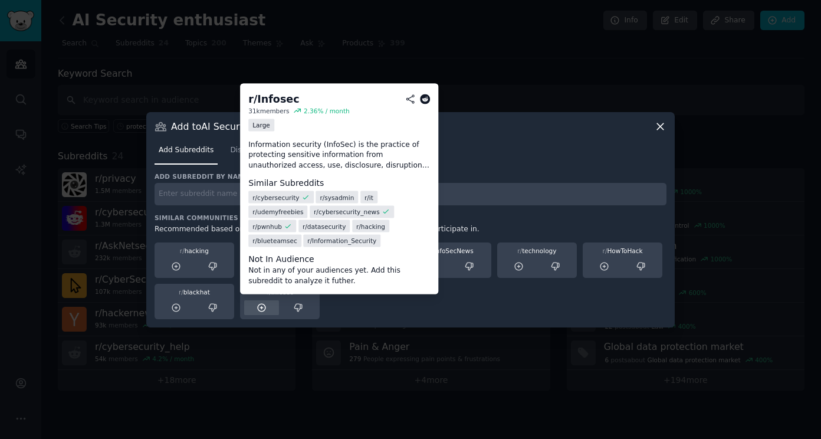
click at [263, 309] on icon at bounding box center [262, 308] width 11 height 11
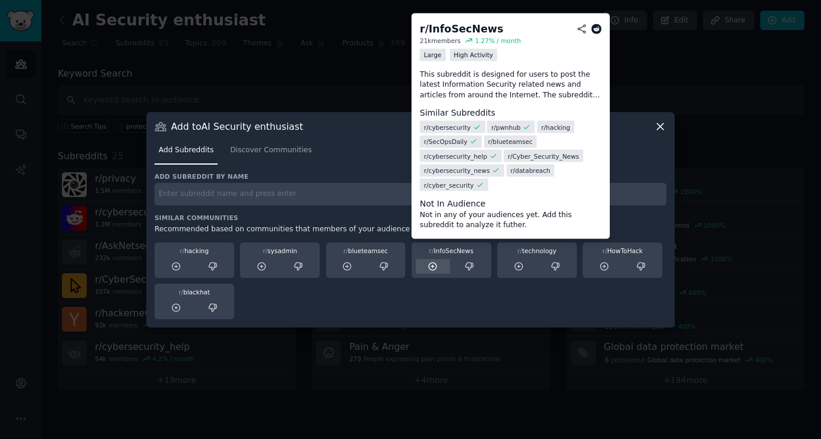
click at [433, 265] on icon at bounding box center [434, 267] width 8 height 8
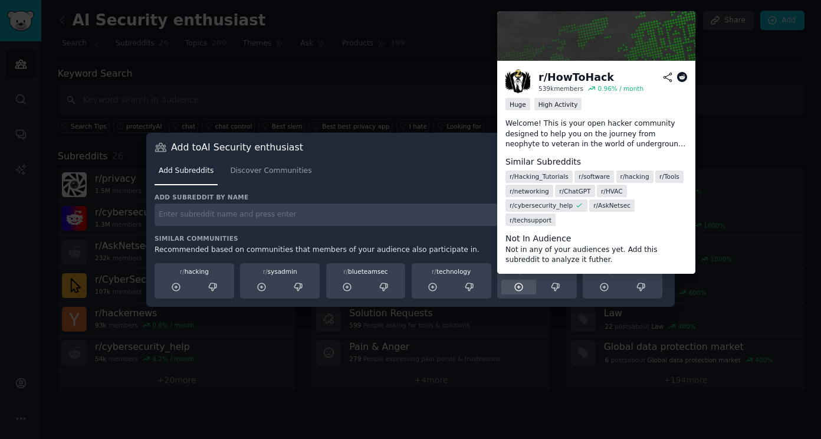
click at [529, 285] on div at bounding box center [519, 287] width 35 height 15
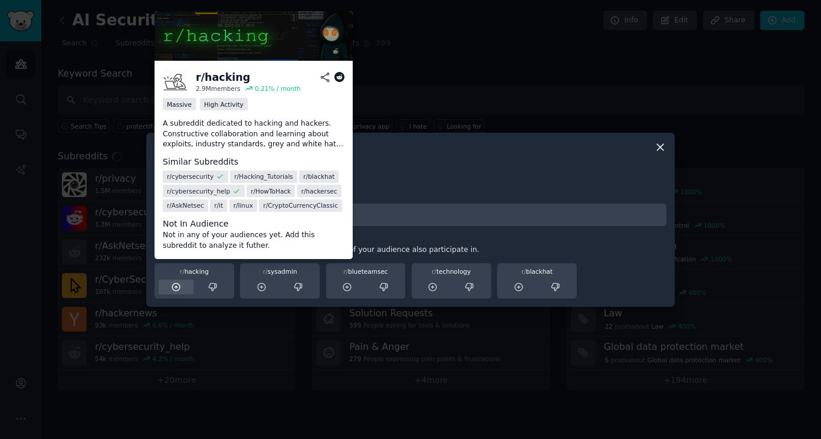
click at [168, 286] on div at bounding box center [176, 287] width 35 height 15
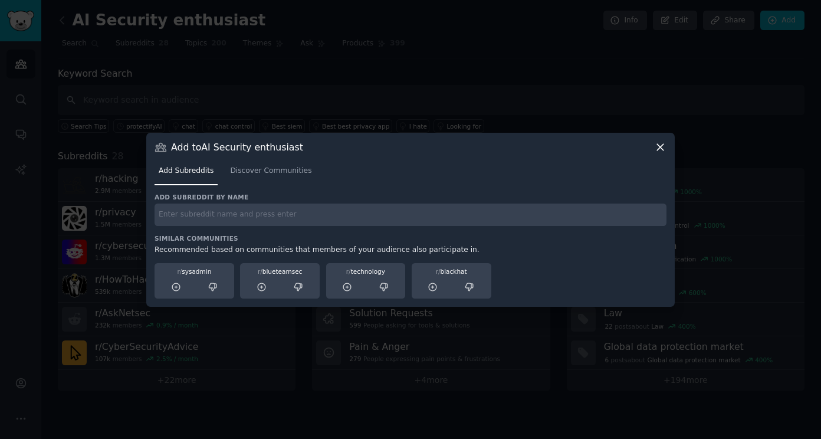
click at [664, 150] on icon at bounding box center [660, 147] width 6 height 6
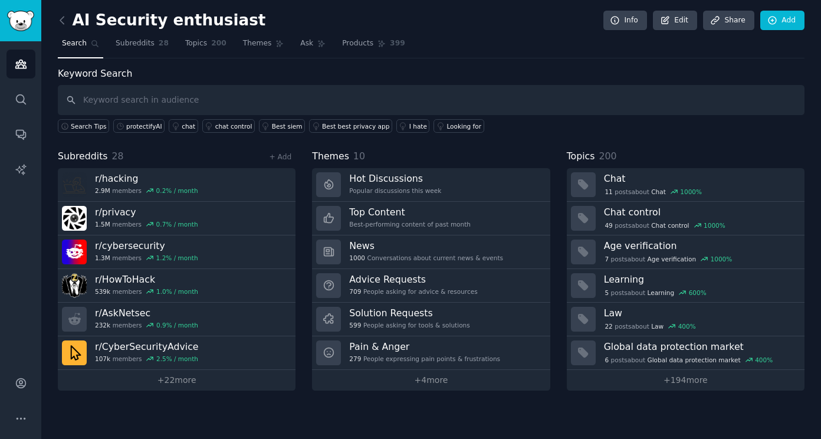
click at [683, 145] on div "Keyword Search Search Tips protectifyAI chat chat control Best siem Best best p…" at bounding box center [431, 229] width 747 height 324
